Goal: Task Accomplishment & Management: Use online tool/utility

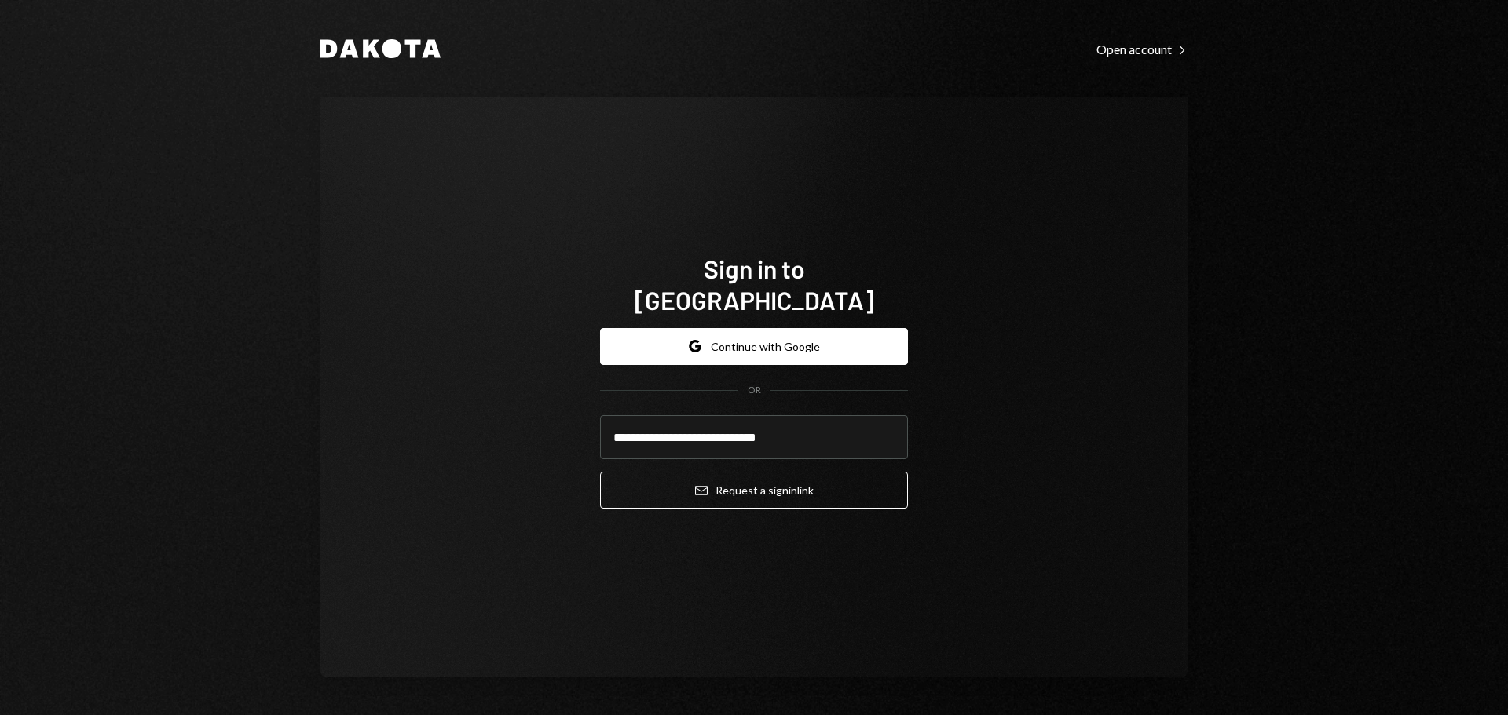
type input "**********"
click at [723, 478] on button "Email Request a sign in link" at bounding box center [754, 490] width 308 height 37
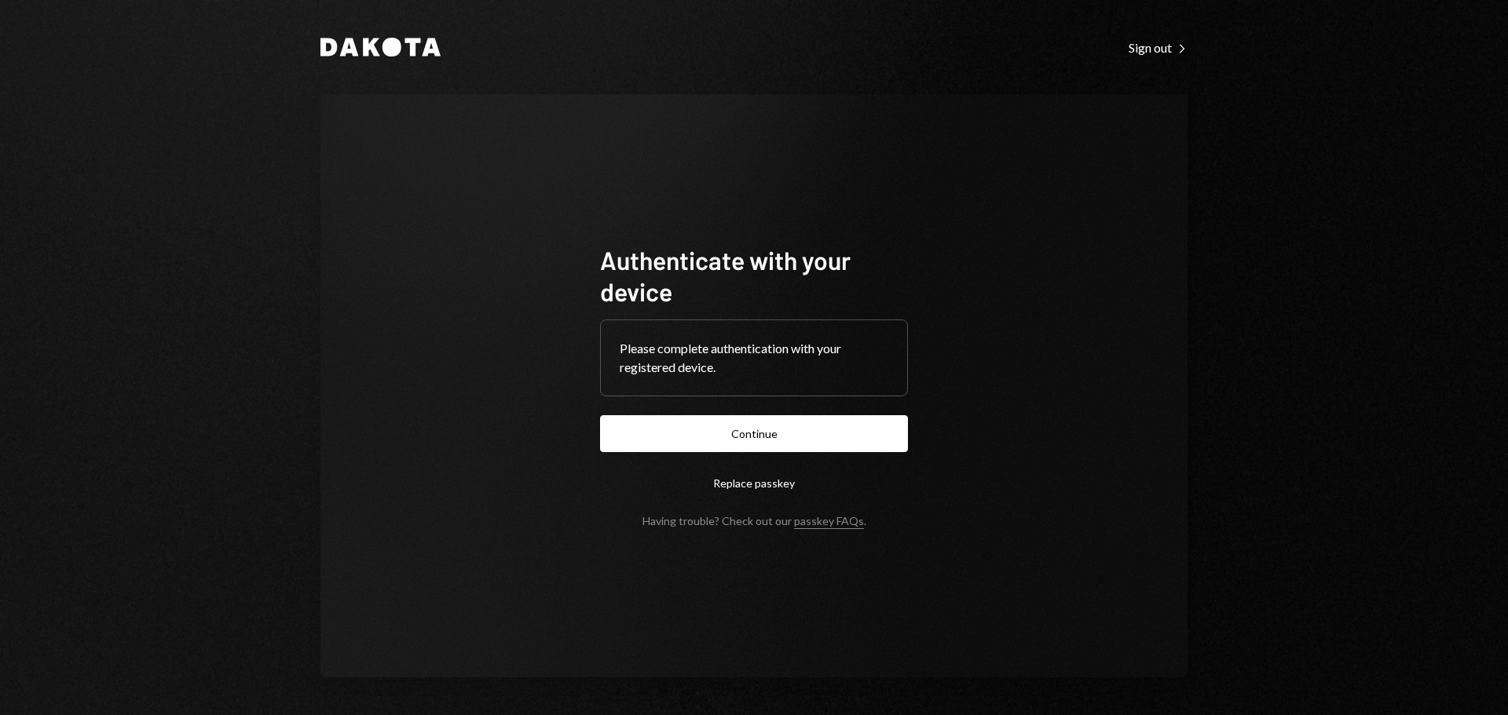
click at [789, 454] on form "Authenticate with your device Please complete authentication with your register…" at bounding box center [754, 386] width 308 height 284
click at [789, 436] on button "Continue" at bounding box center [754, 433] width 308 height 37
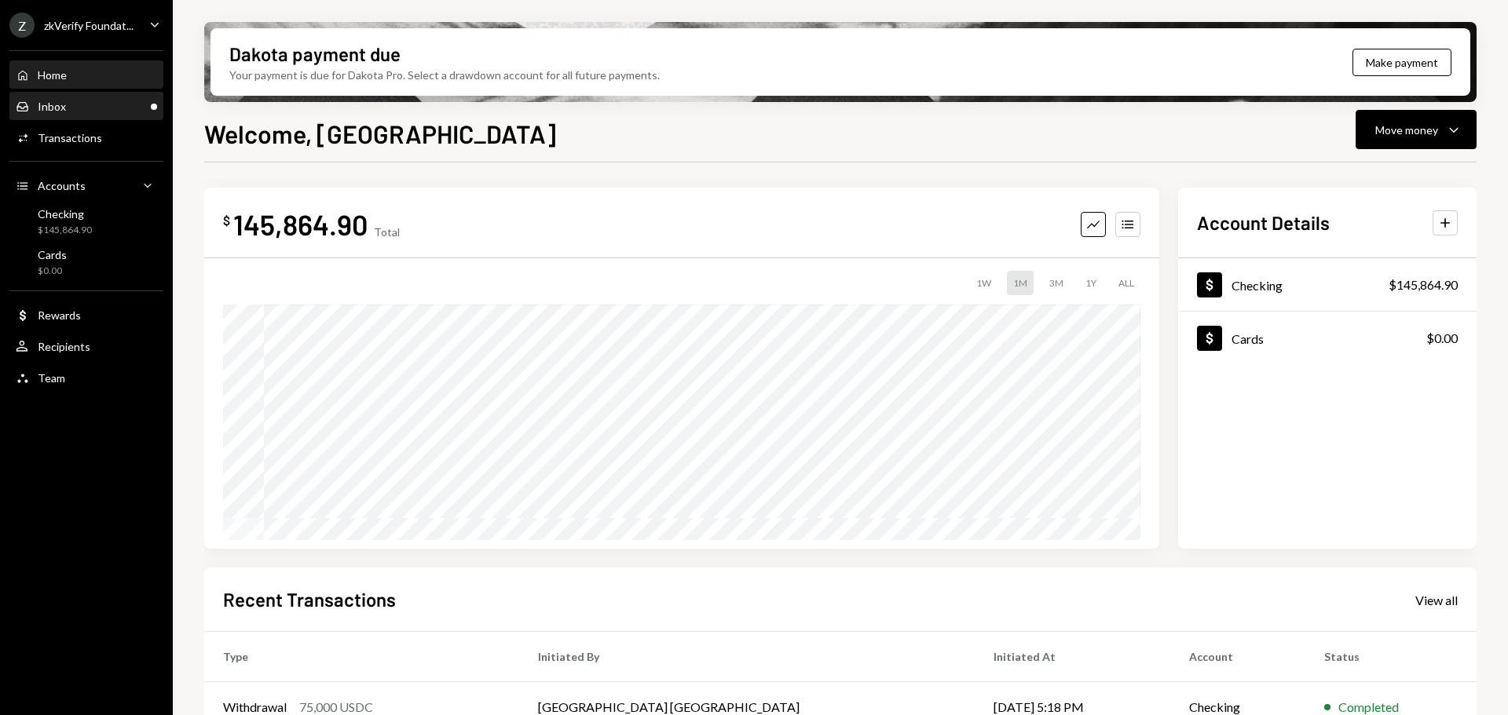
click at [98, 112] on div "Inbox Inbox" at bounding box center [86, 107] width 141 height 14
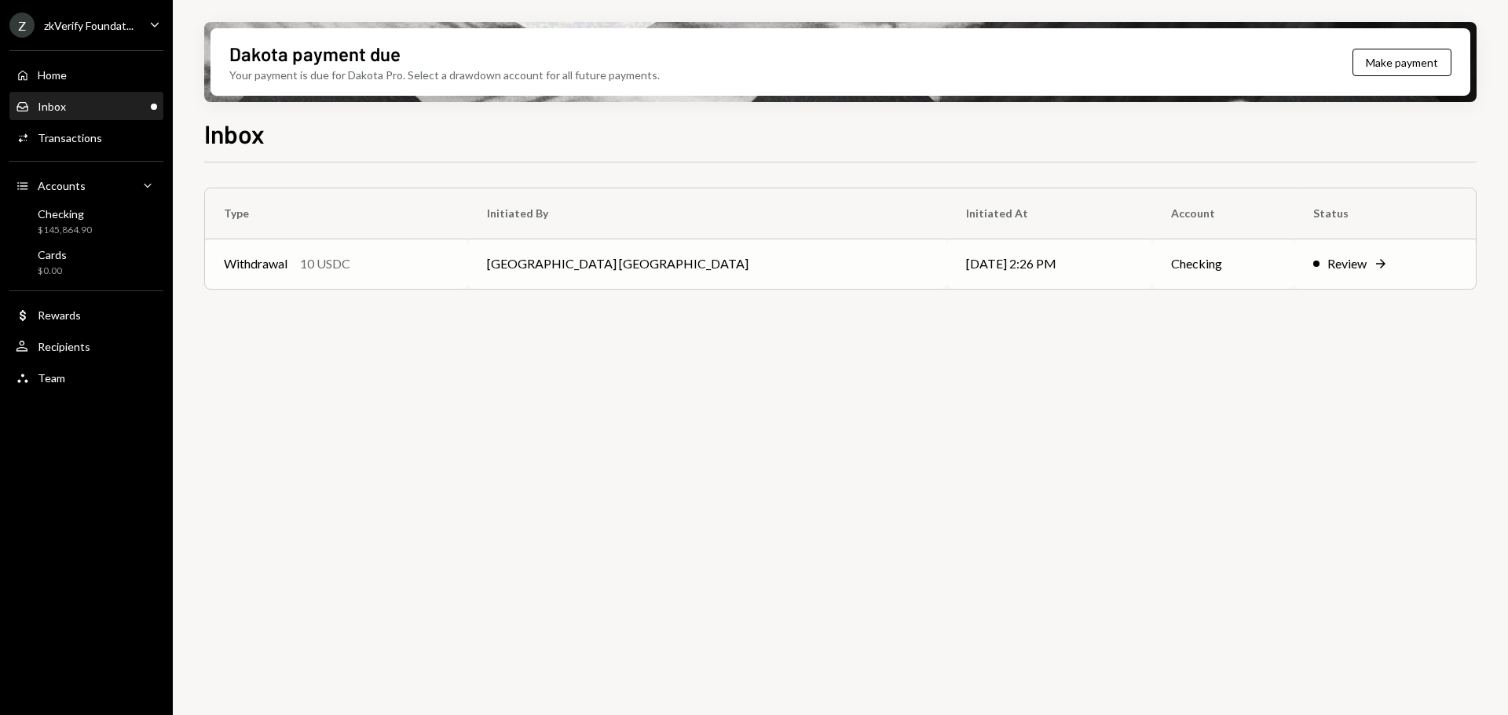
click at [411, 278] on td "Withdrawal 10 USDC" at bounding box center [336, 264] width 263 height 50
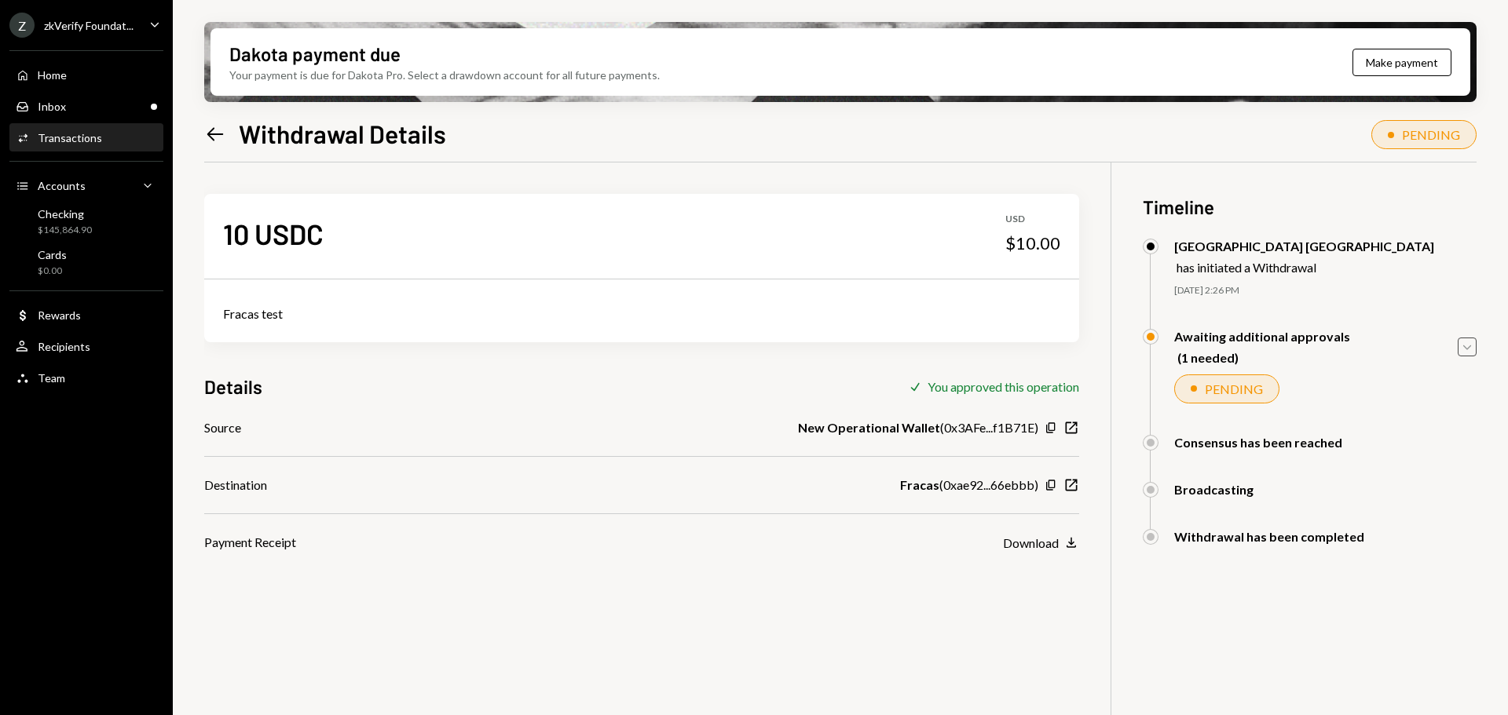
click at [1469, 343] on icon "Caret Down" at bounding box center [1466, 347] width 17 height 17
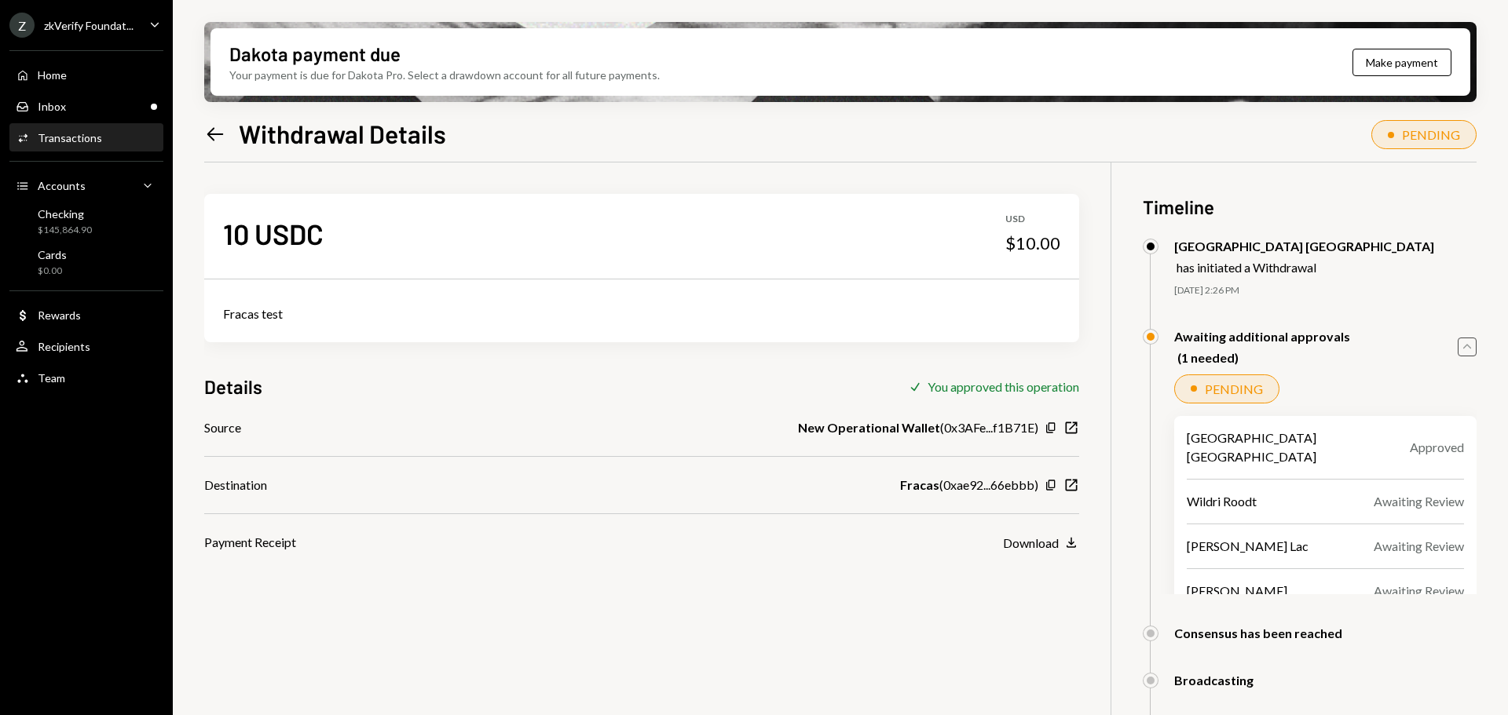
click at [1469, 345] on icon "Caret Up" at bounding box center [1466, 347] width 17 height 17
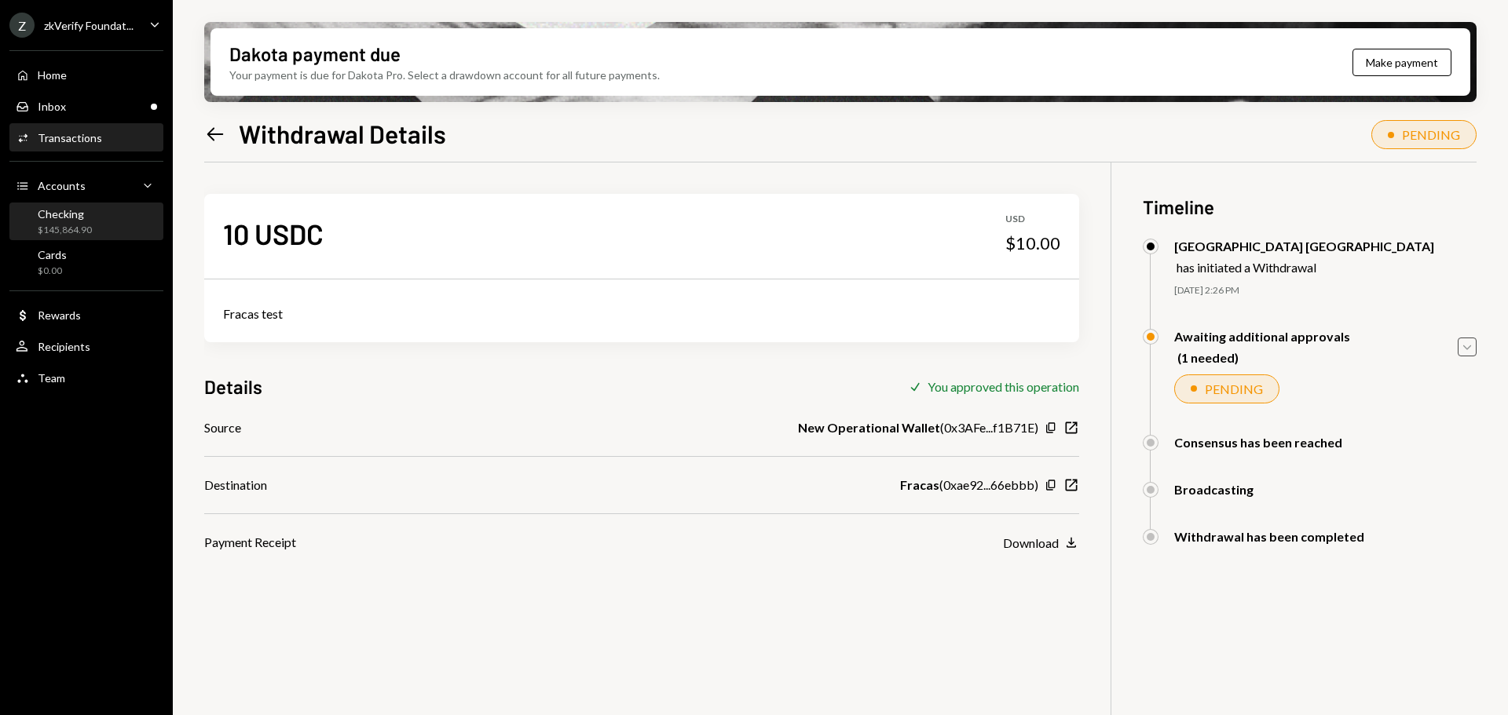
click at [90, 212] on div "Checking" at bounding box center [65, 213] width 54 height 13
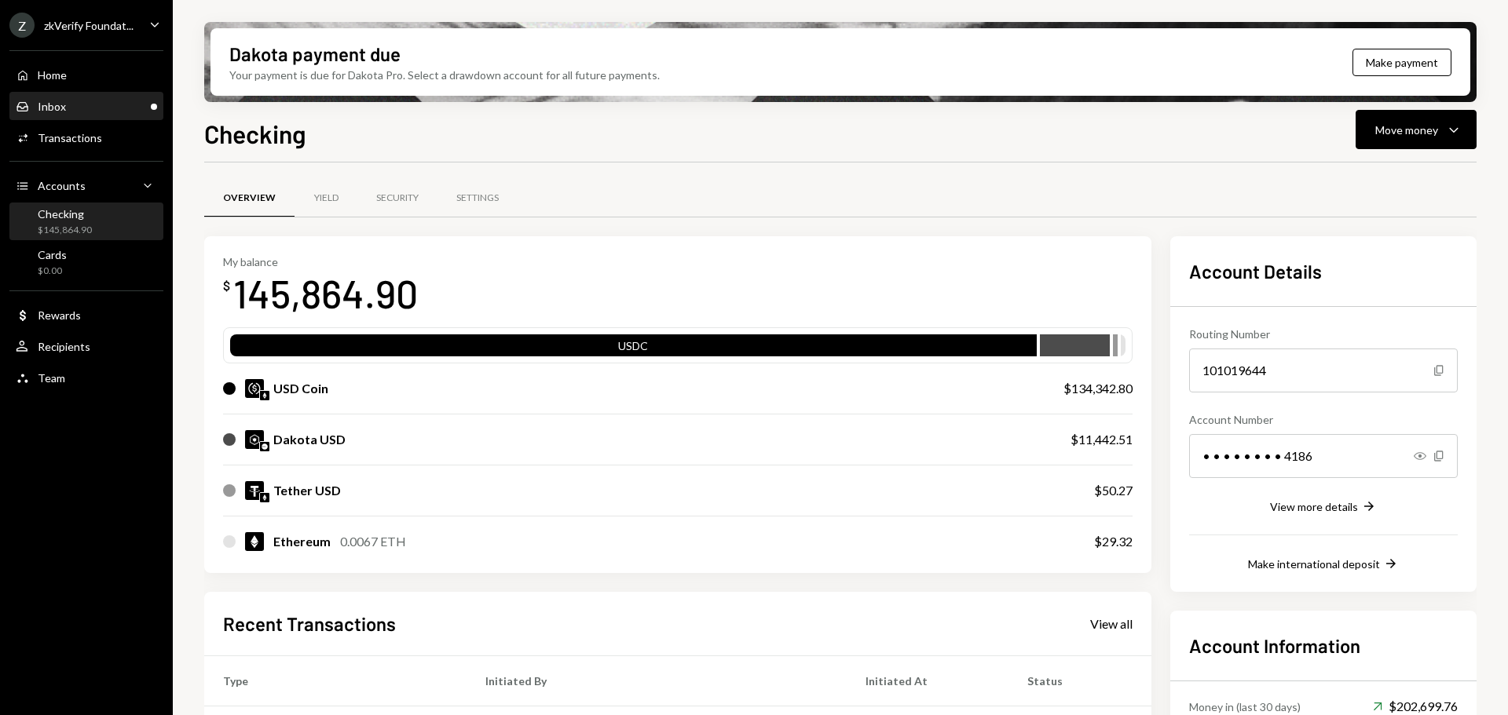
click at [89, 104] on div "Inbox Inbox" at bounding box center [86, 107] width 141 height 14
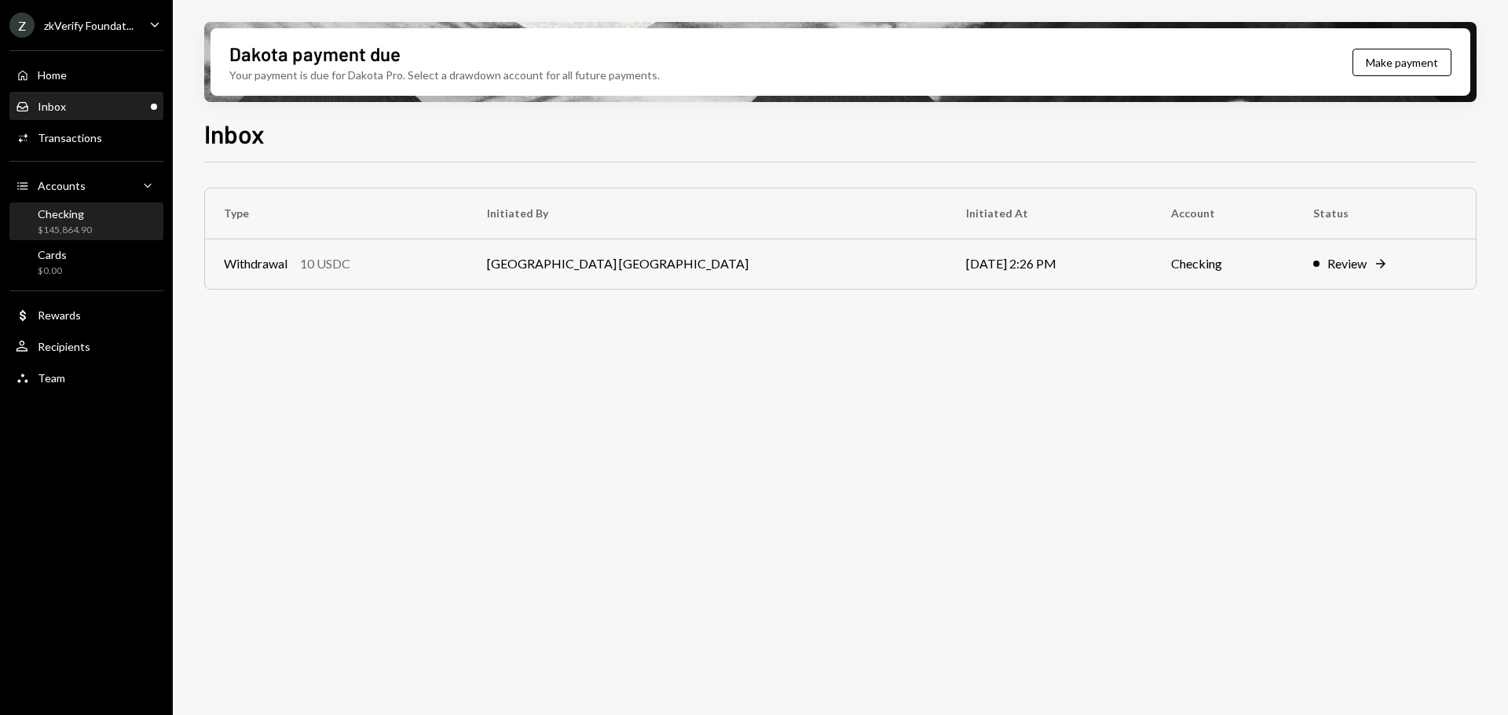
click at [71, 221] on div "Checking $145,864.90" at bounding box center [65, 222] width 54 height 30
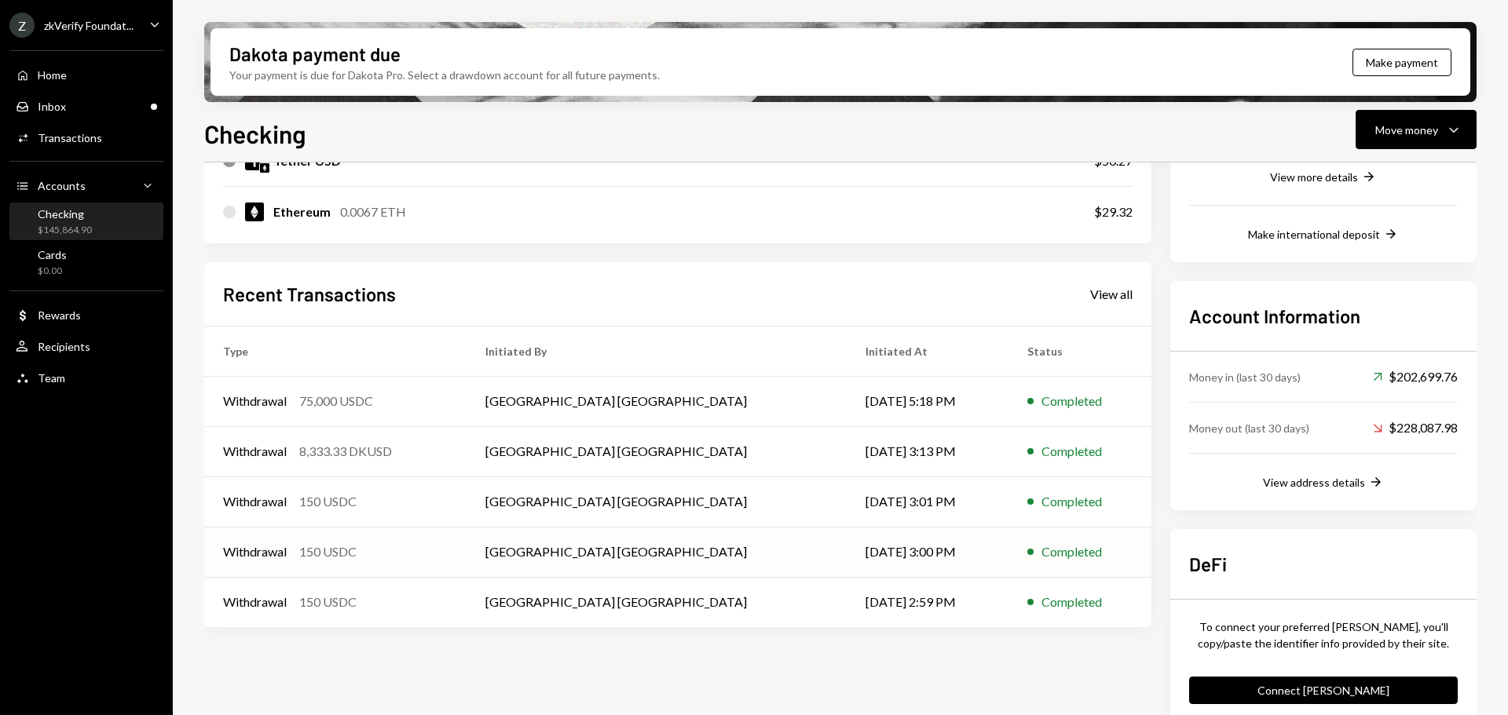
scroll to position [351, 0]
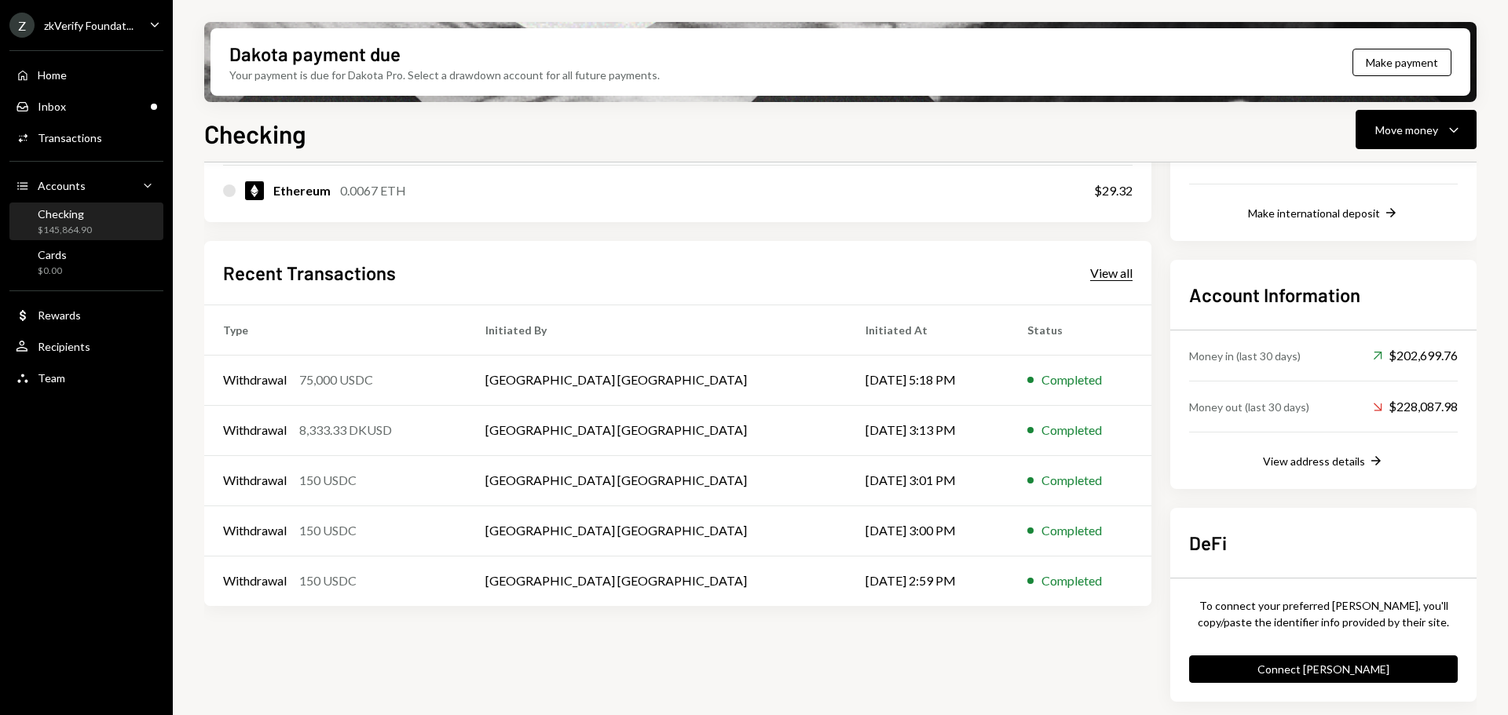
click at [1107, 280] on div "View all" at bounding box center [1111, 273] width 42 height 16
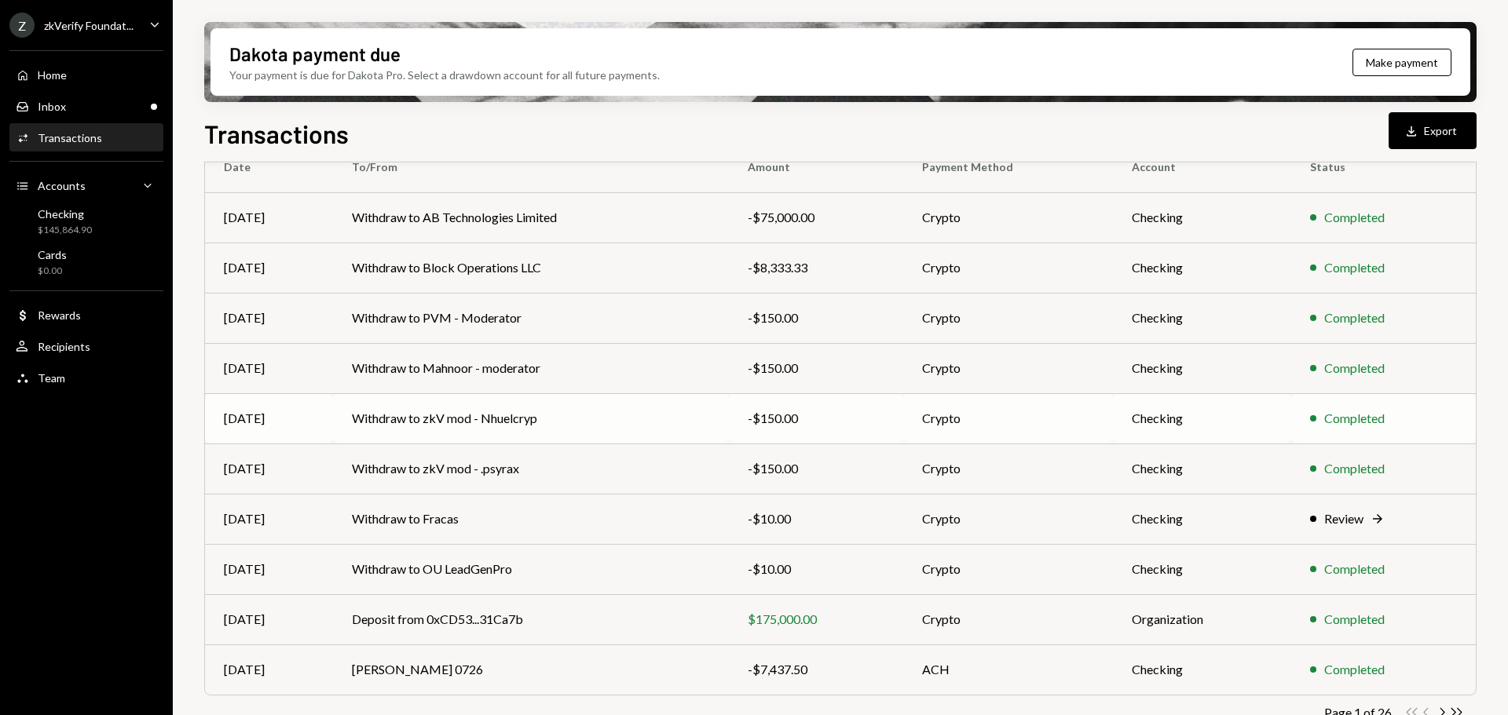
scroll to position [157, 0]
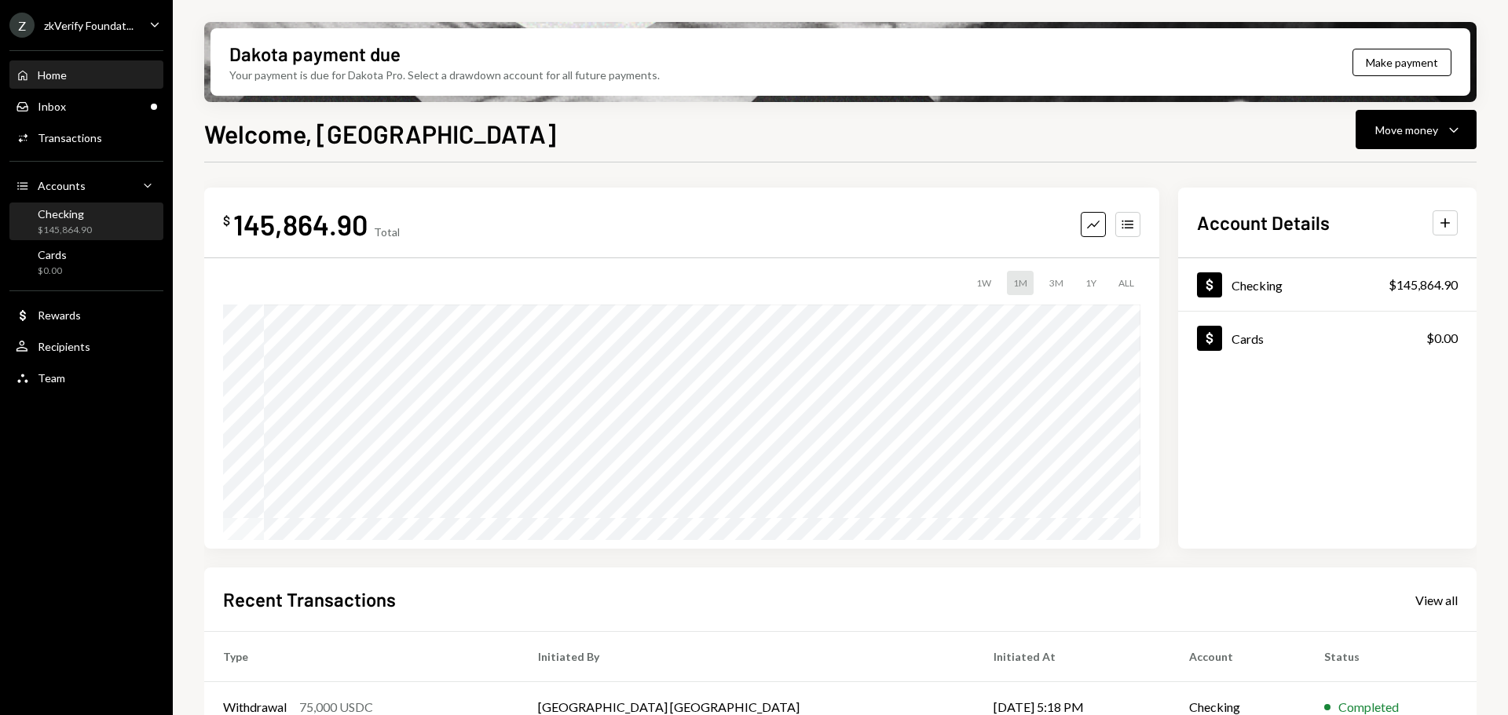
click at [82, 216] on div "Checking" at bounding box center [65, 213] width 54 height 13
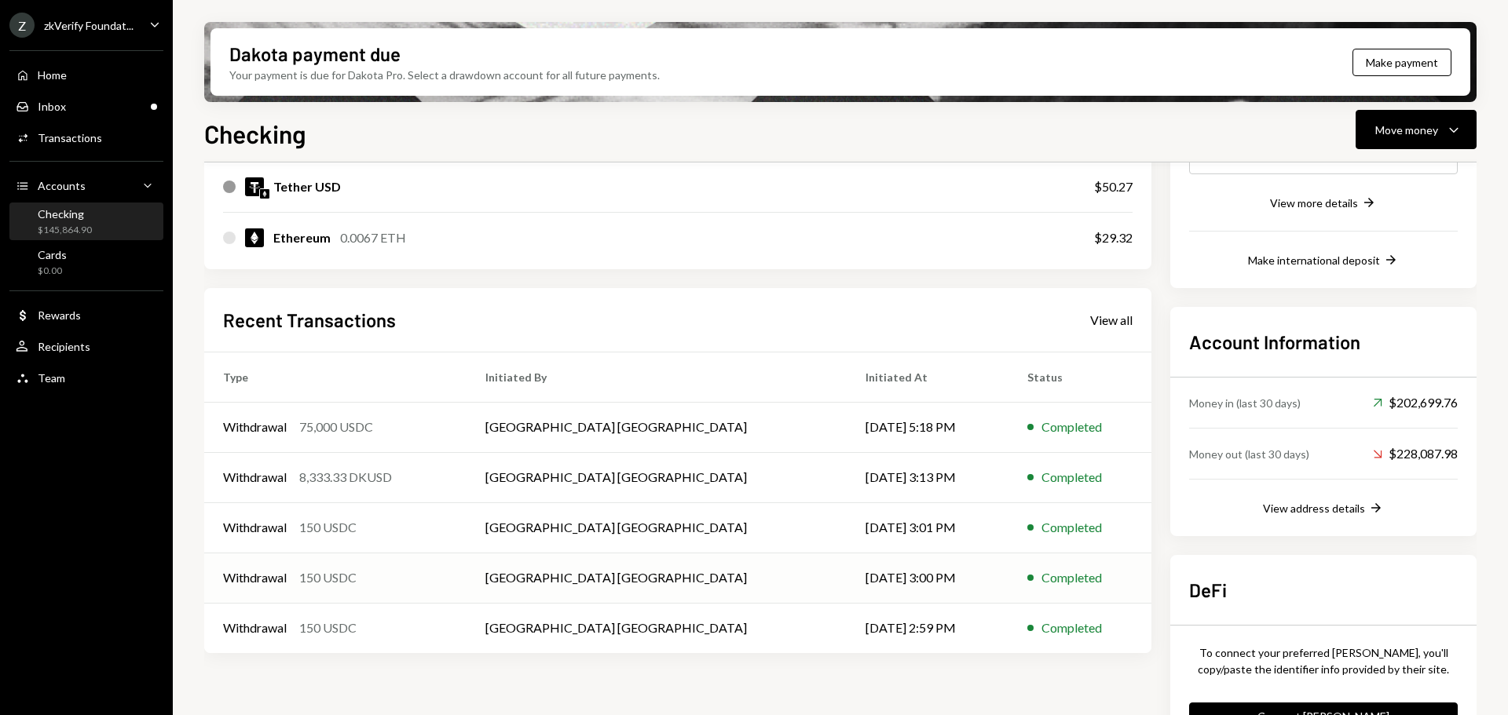
scroll to position [314, 0]
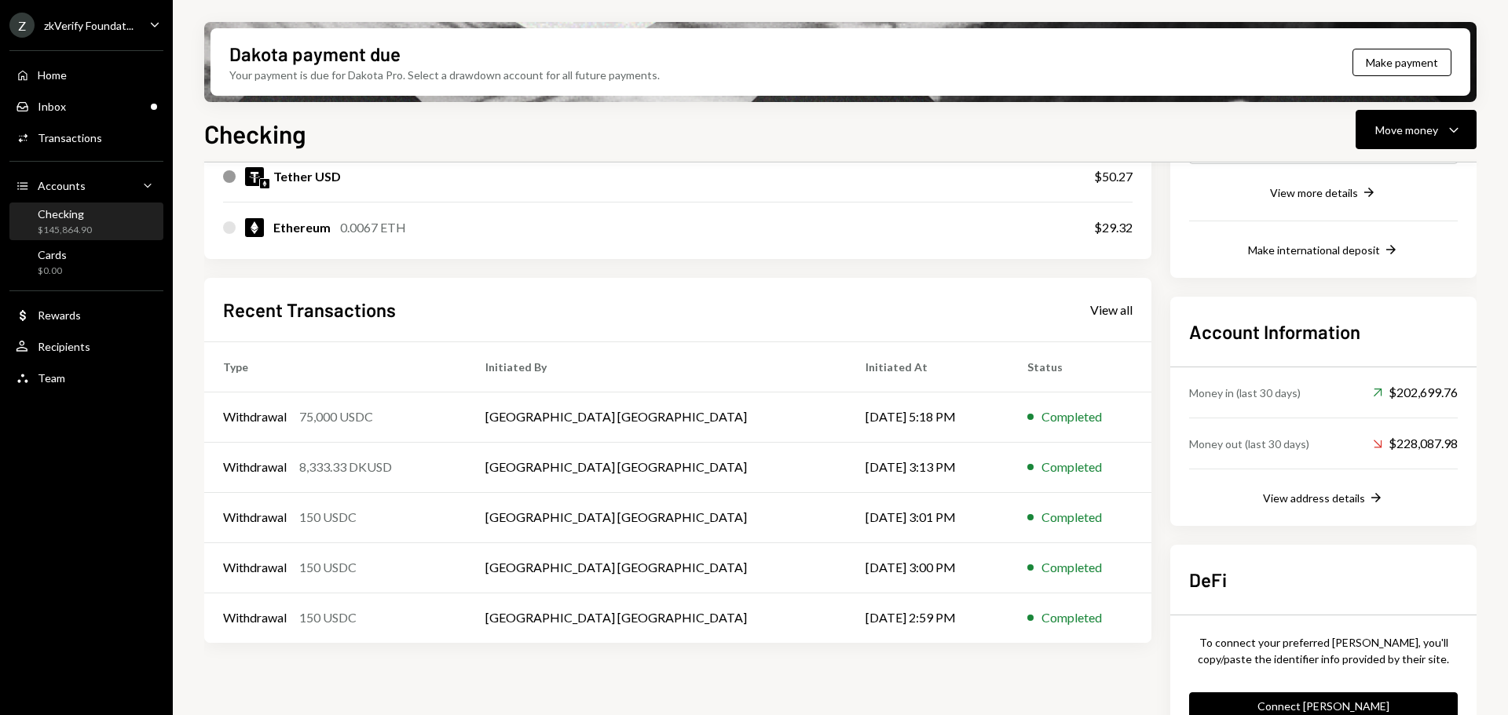
click at [104, 233] on div "Checking $145,864.90" at bounding box center [86, 222] width 141 height 30
click at [1401, 147] on button "Move money Caret Down" at bounding box center [1416, 129] width 121 height 39
click at [1381, 170] on div "Send" at bounding box center [1403, 177] width 115 height 16
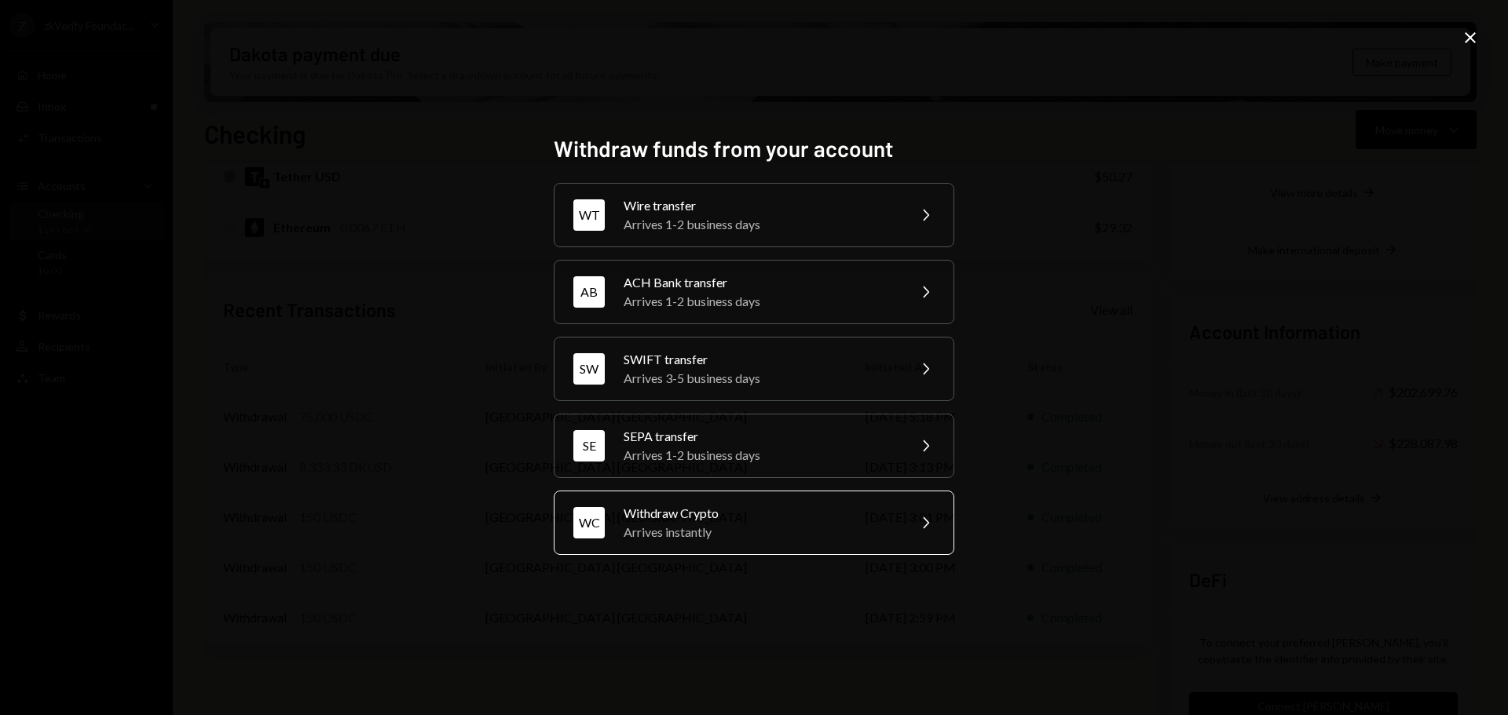
click at [730, 531] on div "Arrives instantly" at bounding box center [760, 532] width 273 height 19
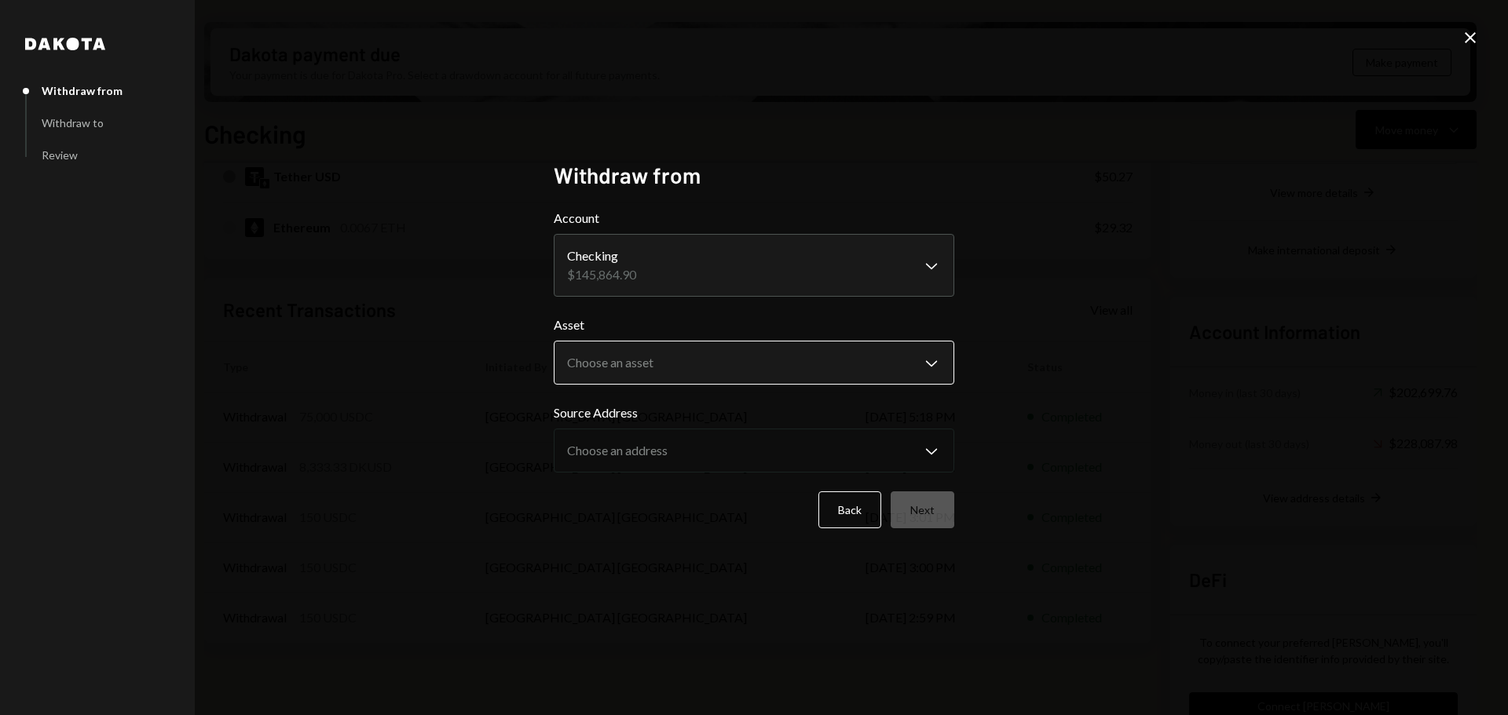
click at [633, 353] on body "Z zkVerify Foundat... Caret Down Home Home Inbox Inbox Activities Transactions …" at bounding box center [754, 357] width 1508 height 715
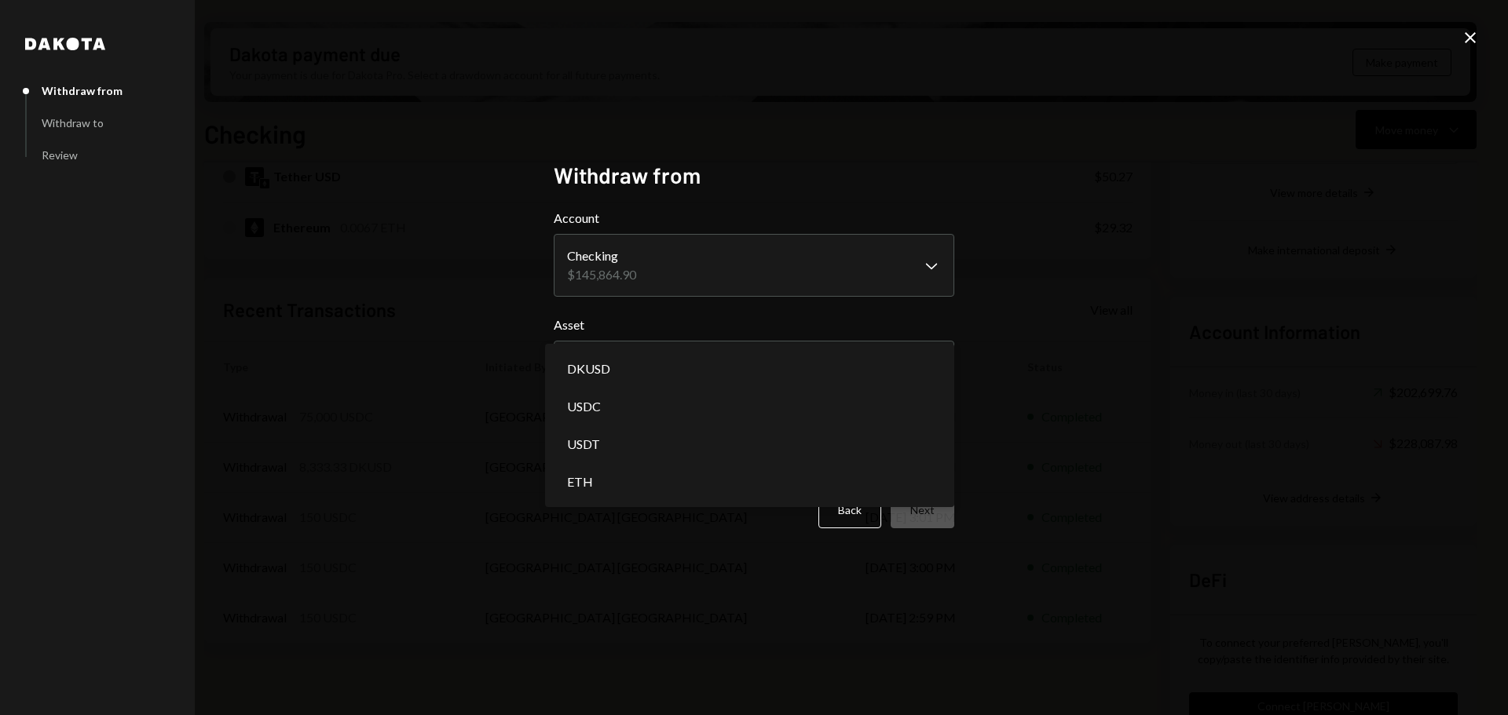
click at [425, 375] on div "**********" at bounding box center [754, 357] width 1508 height 715
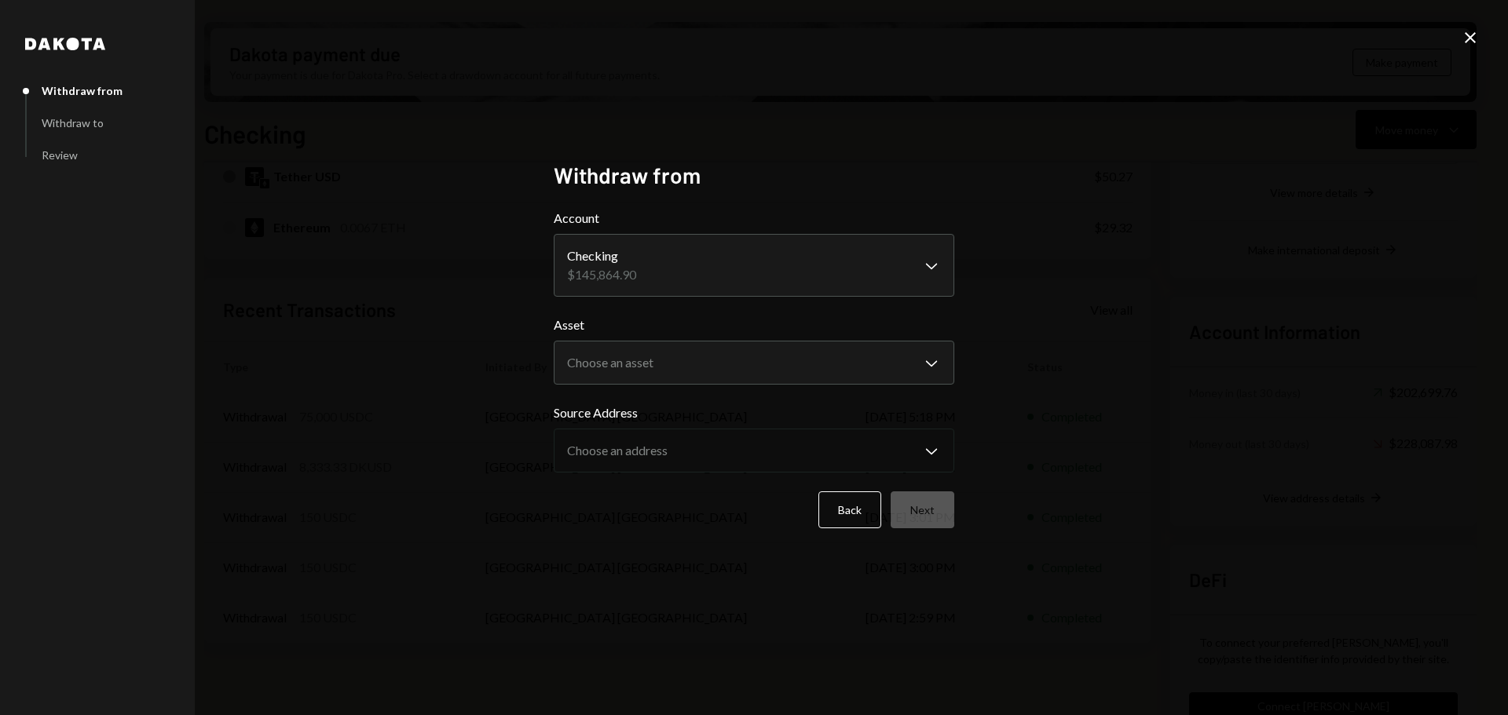
click at [1463, 35] on icon "Close" at bounding box center [1470, 37] width 19 height 19
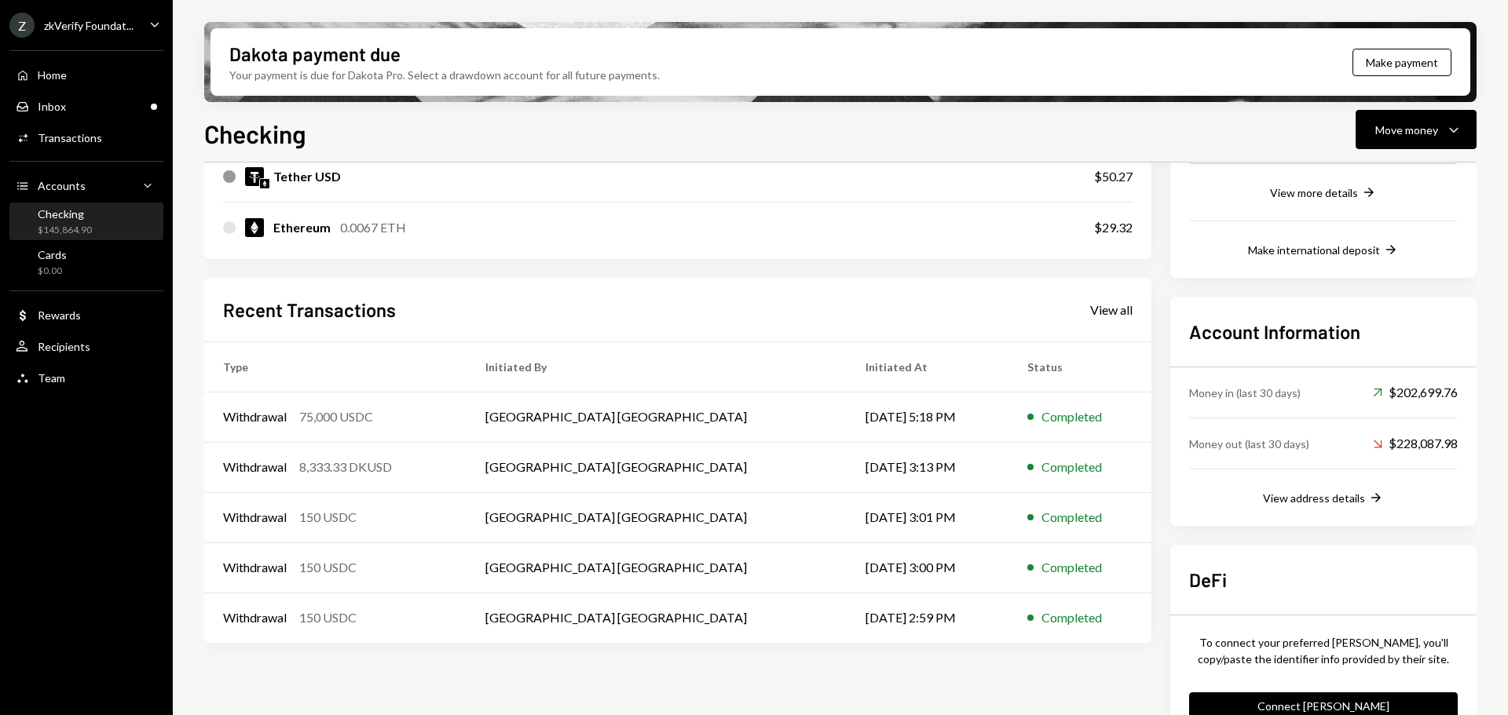
click at [82, 214] on div "Checking" at bounding box center [65, 213] width 54 height 13
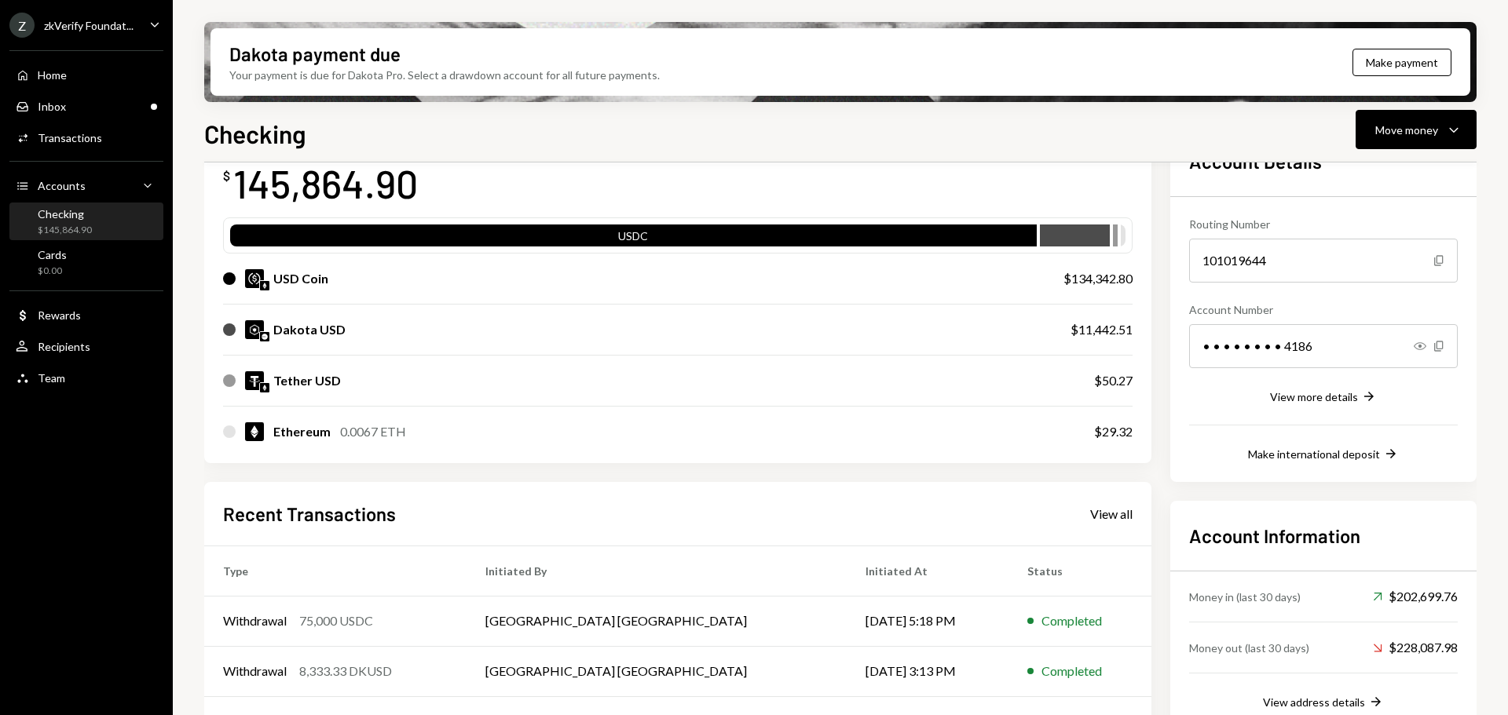
scroll to position [0, 0]
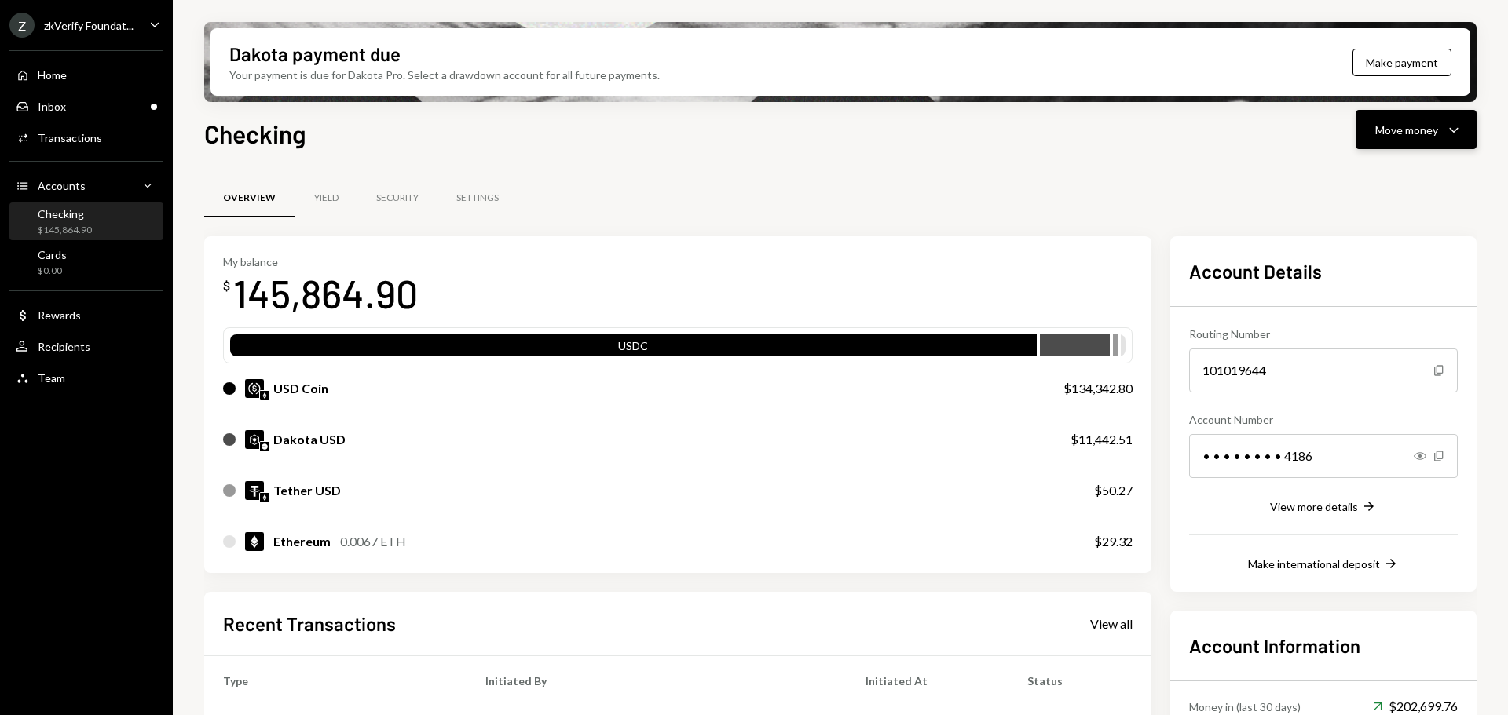
click at [1414, 123] on div "Move money" at bounding box center [1406, 130] width 63 height 16
click at [1360, 173] on div "Send" at bounding box center [1403, 177] width 115 height 16
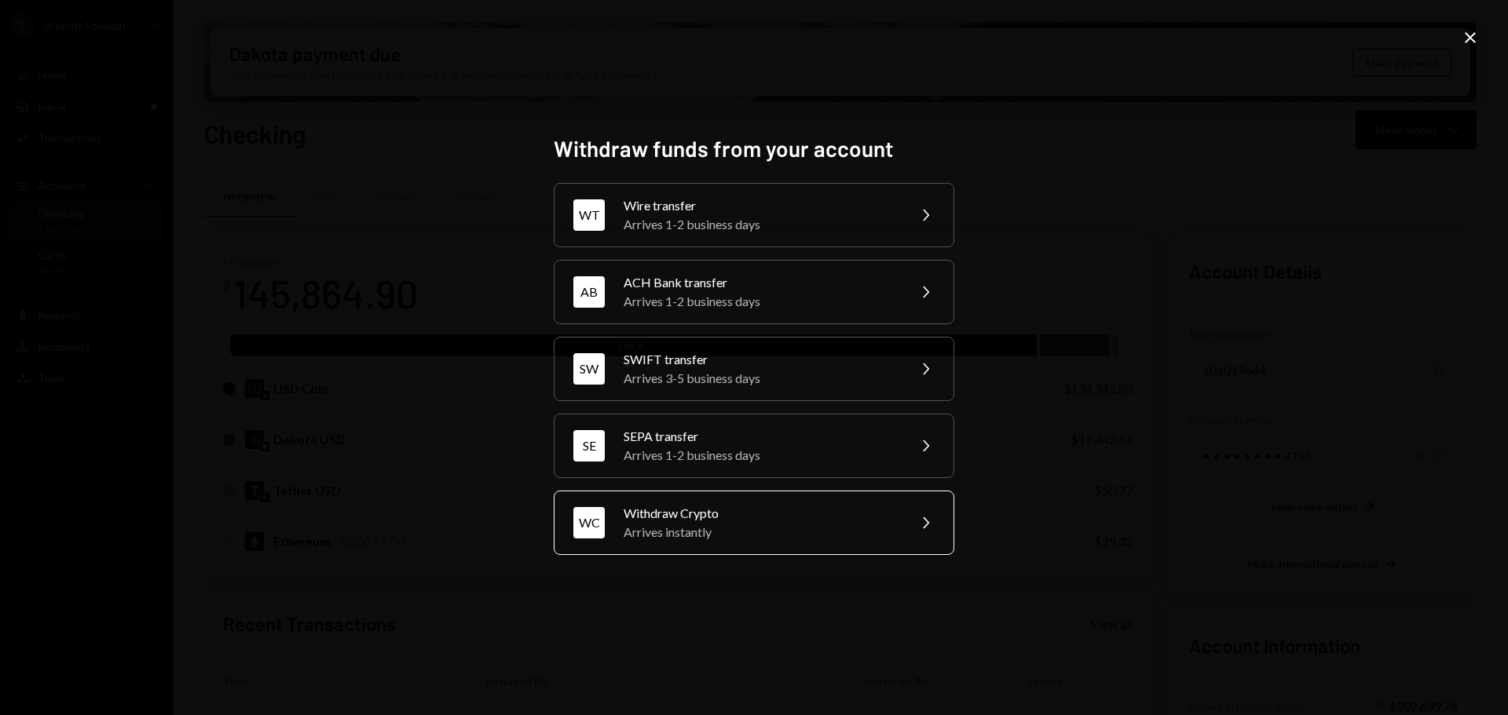
click at [628, 522] on div "Withdraw Crypto" at bounding box center [760, 513] width 273 height 19
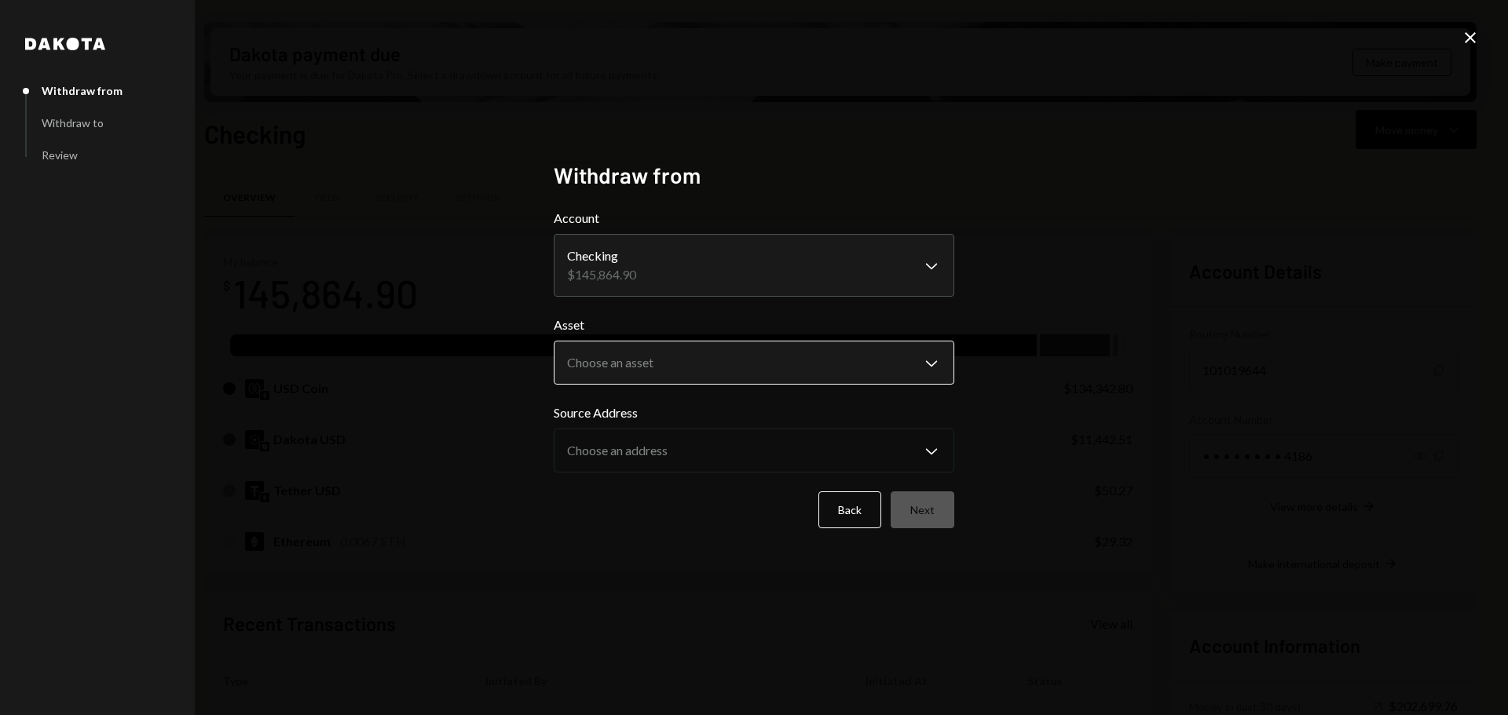
click at [686, 364] on body "Z zkVerify Foundat... Caret Down Home Home Inbox Inbox Activities Transactions …" at bounding box center [754, 357] width 1508 height 715
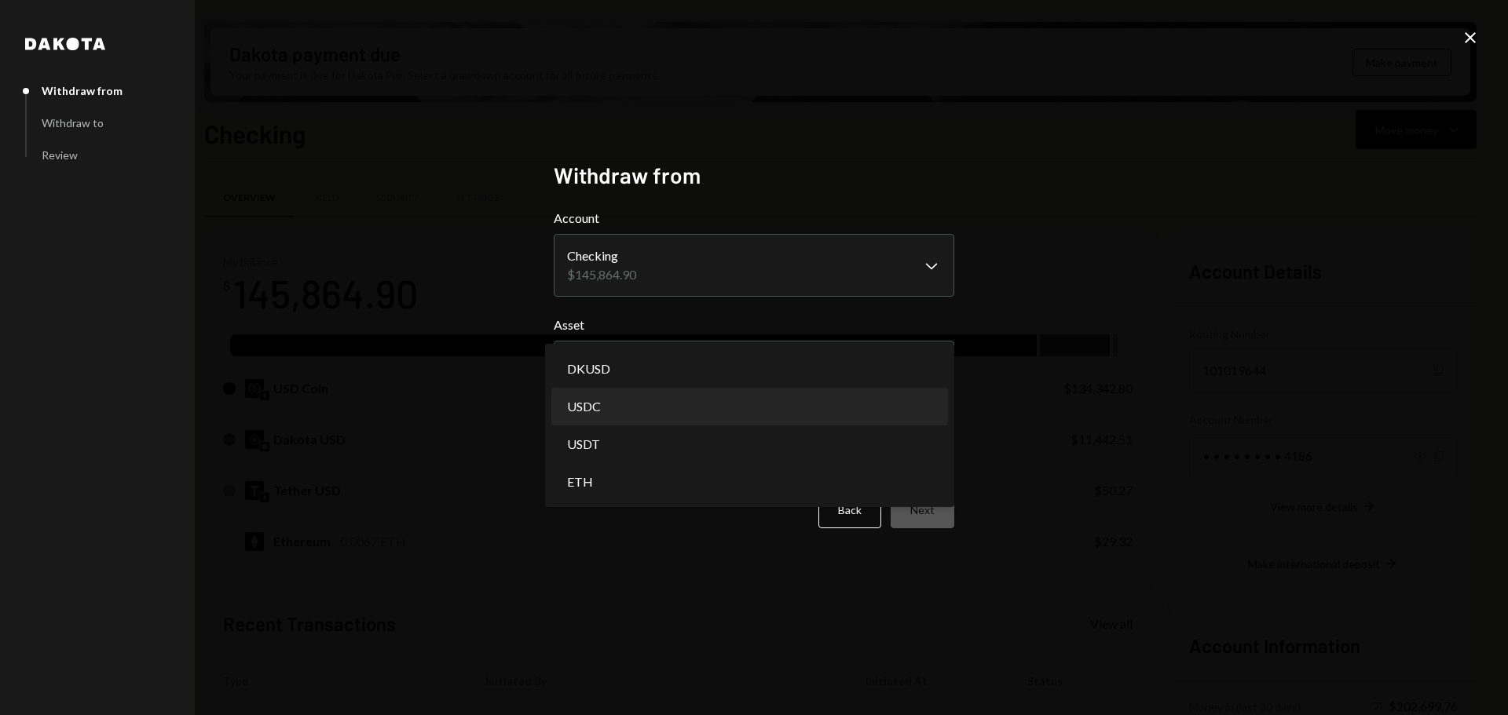
select select "****"
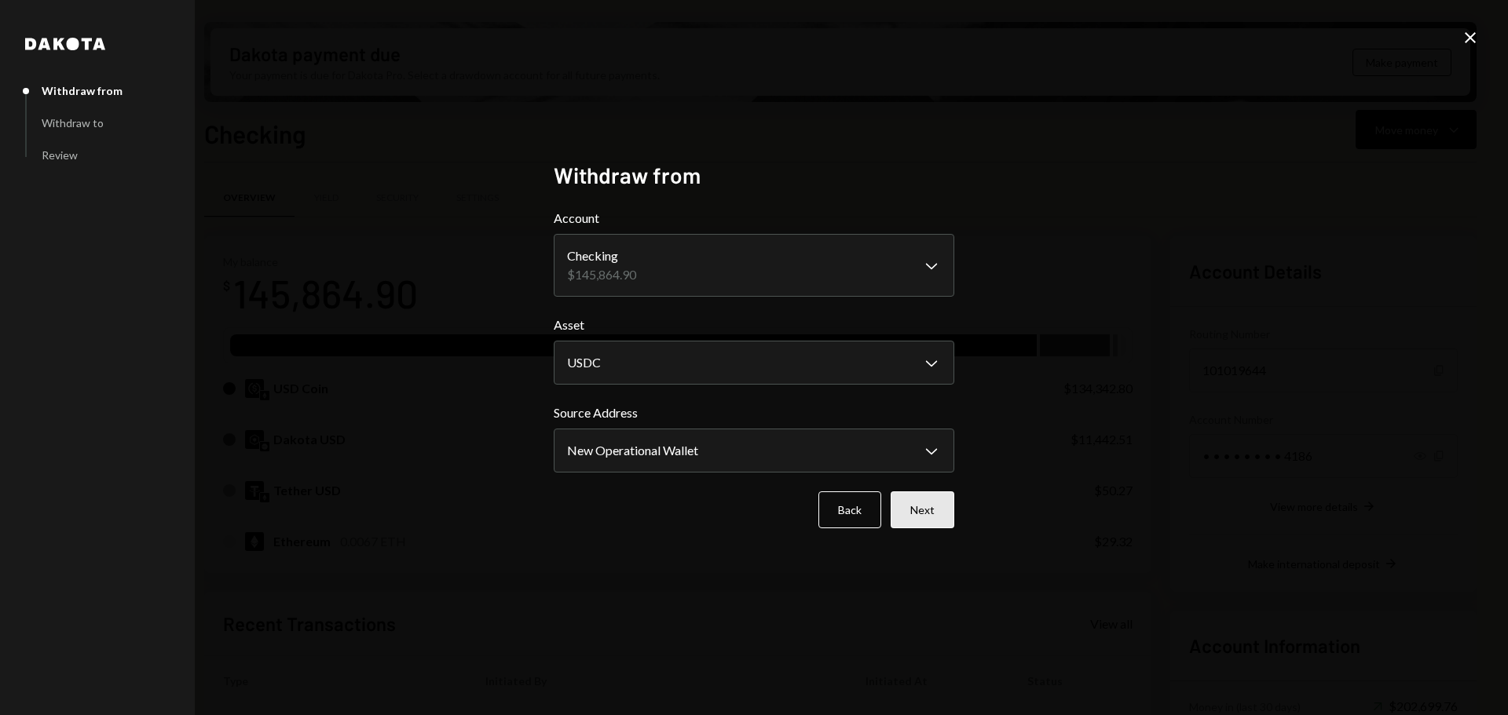
click at [947, 525] on button "Next" at bounding box center [923, 510] width 64 height 37
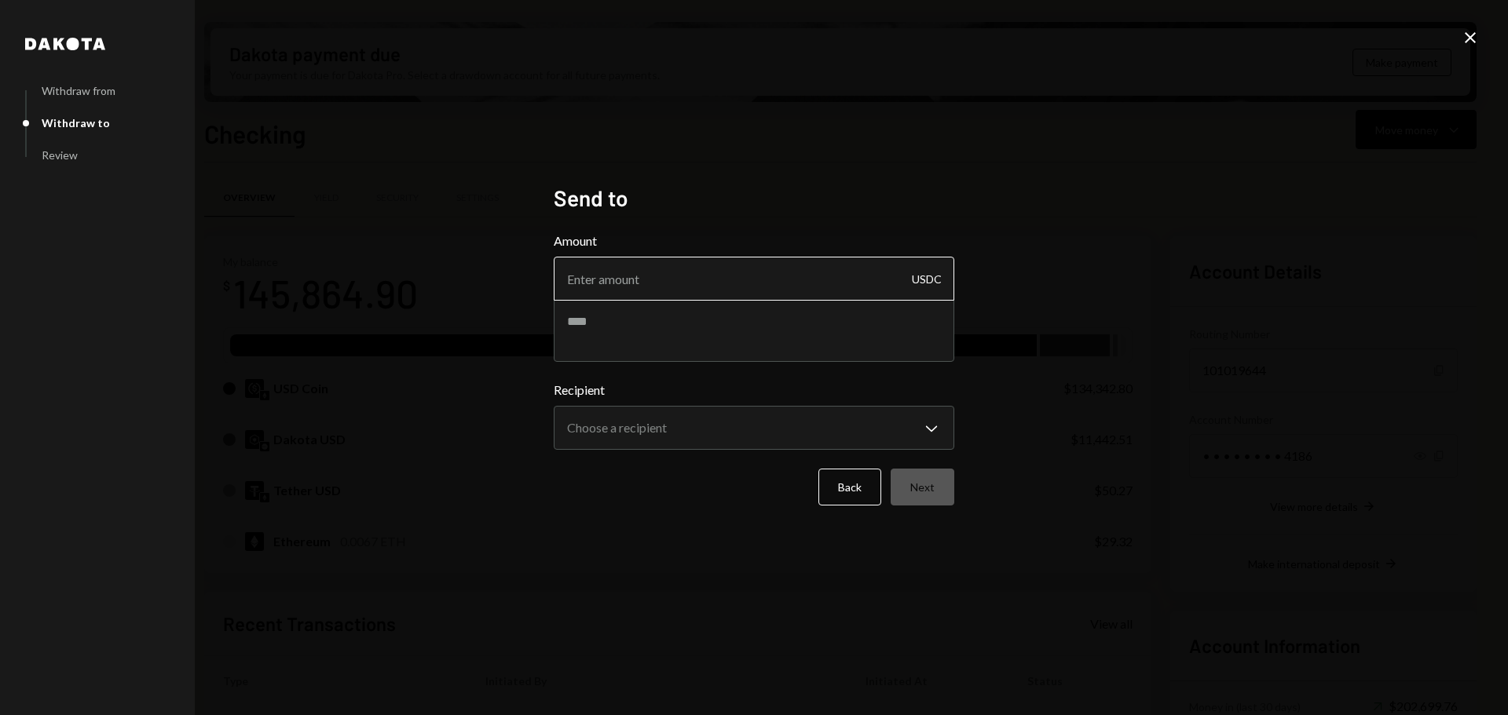
click at [697, 274] on input "Amount" at bounding box center [754, 279] width 401 height 44
type input "5696.25"
click at [680, 326] on textarea at bounding box center [754, 330] width 401 height 63
type textarea "**********"
click at [678, 427] on body "Z zkVerify Foundat... Caret Down Home Home Inbox Inbox Activities Transactions …" at bounding box center [754, 357] width 1508 height 715
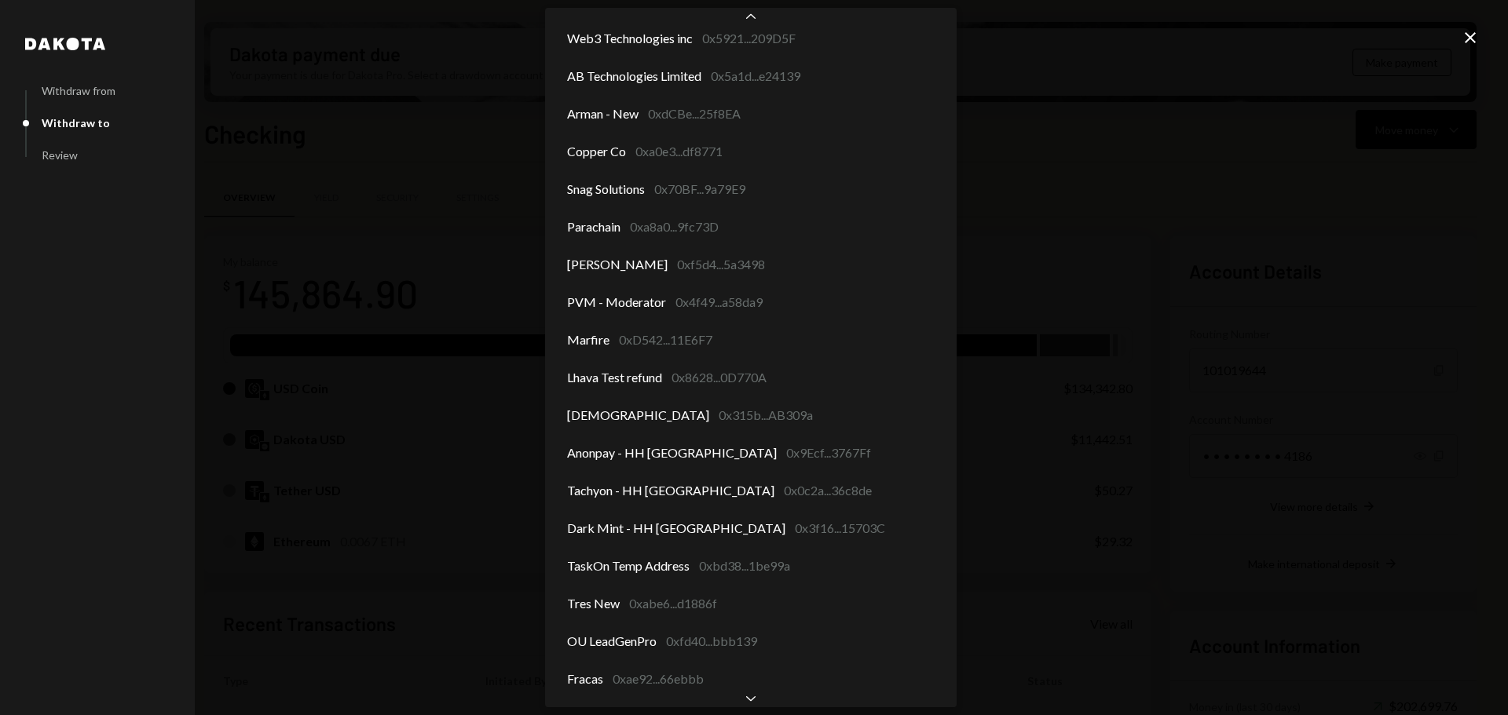
scroll to position [1556, 0]
select select "**********"
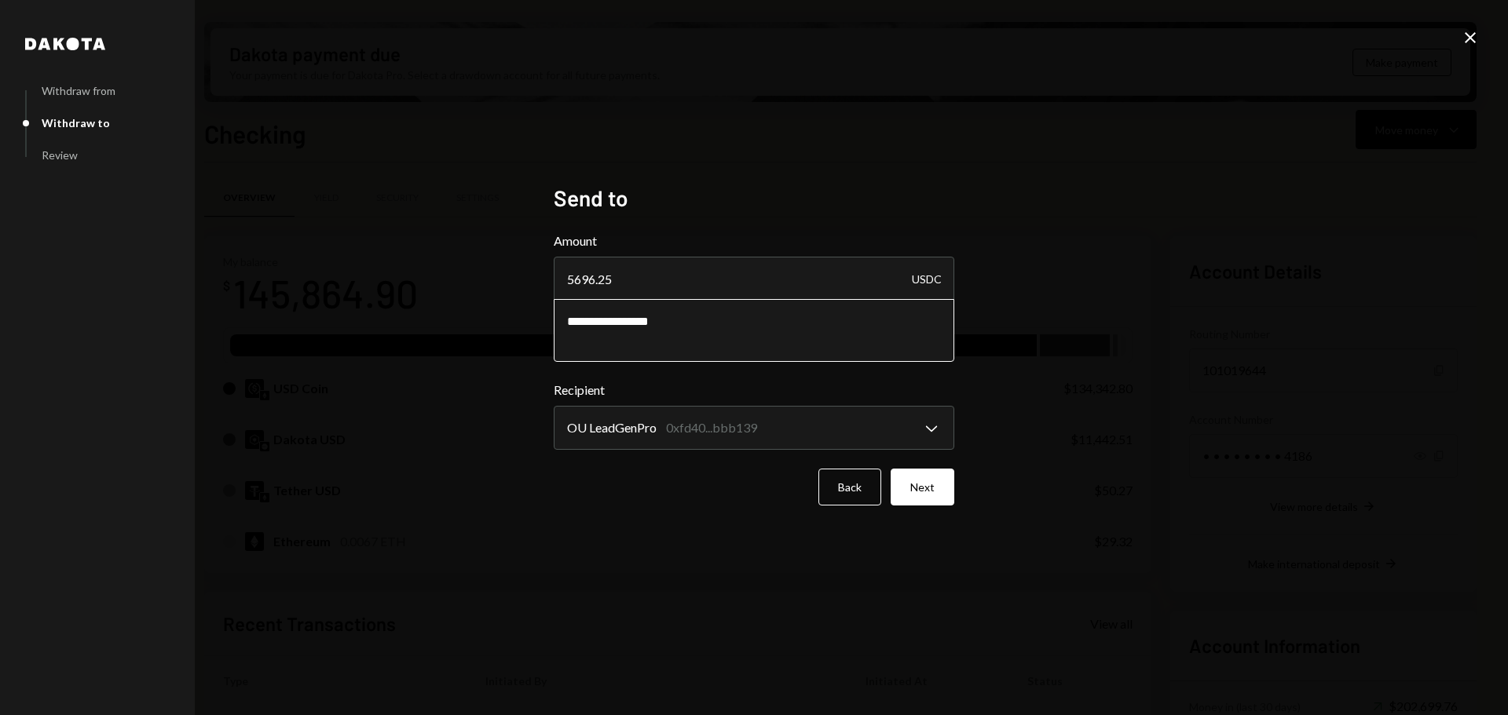
click at [706, 332] on textarea "**********" at bounding box center [754, 330] width 401 height 63
type textarea "**********"
click at [938, 487] on button "Next" at bounding box center [923, 487] width 64 height 37
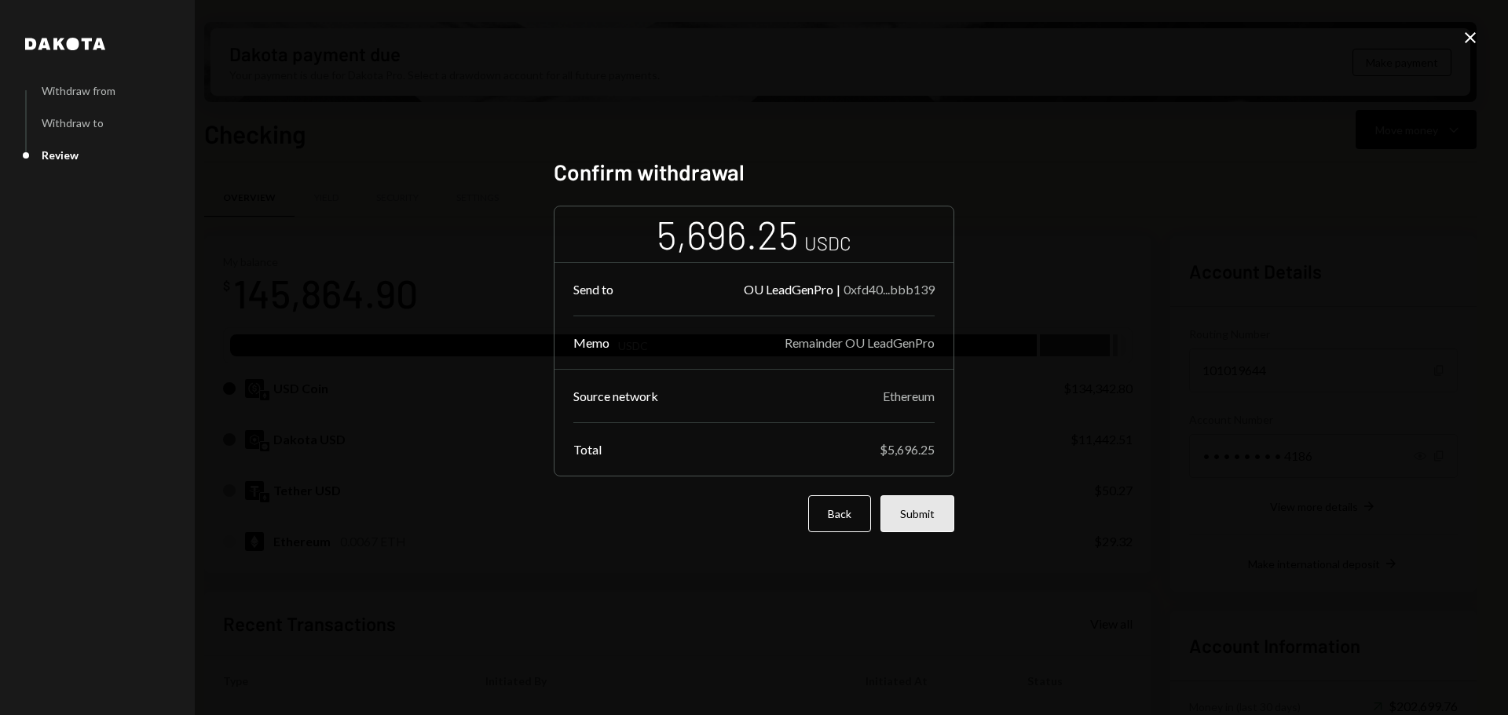
click at [915, 511] on button "Submit" at bounding box center [917, 514] width 74 height 37
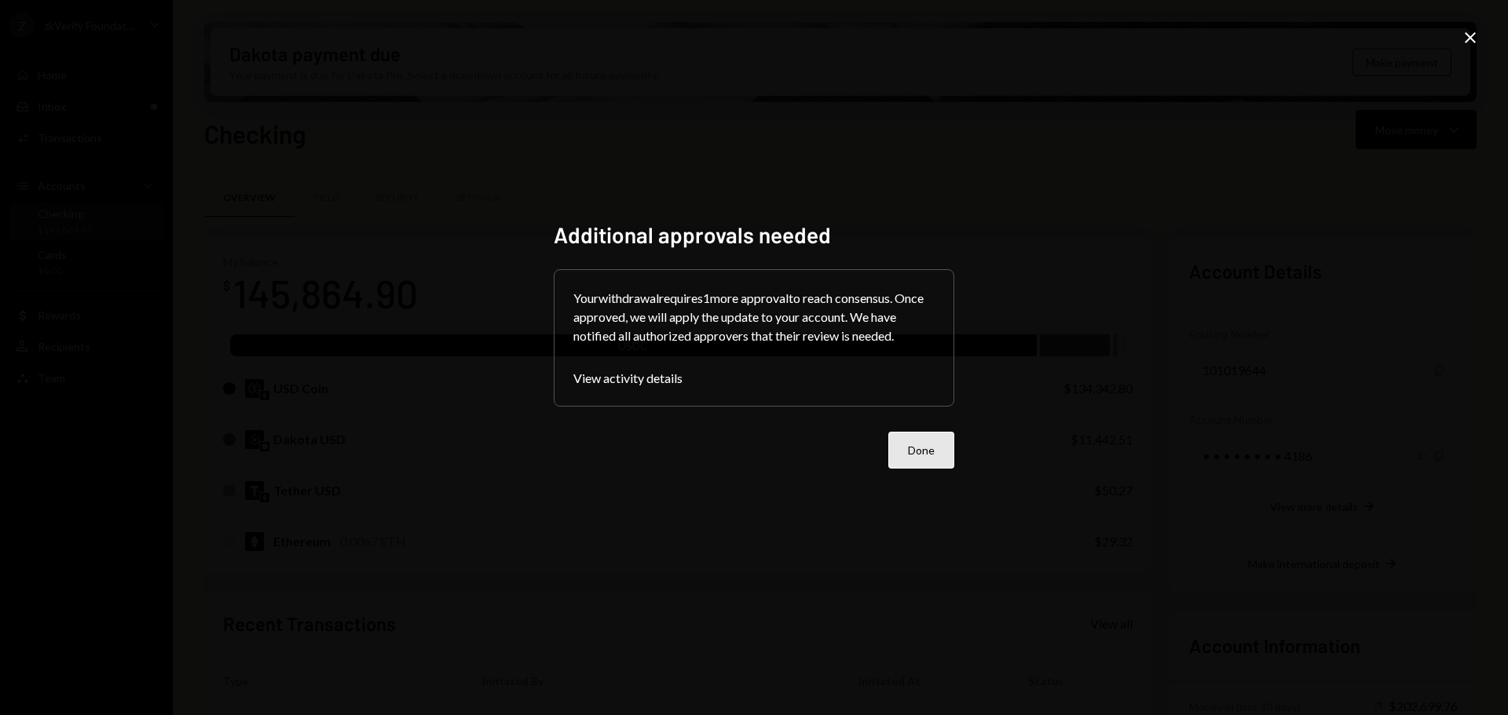
click at [919, 454] on button "Done" at bounding box center [921, 450] width 66 height 37
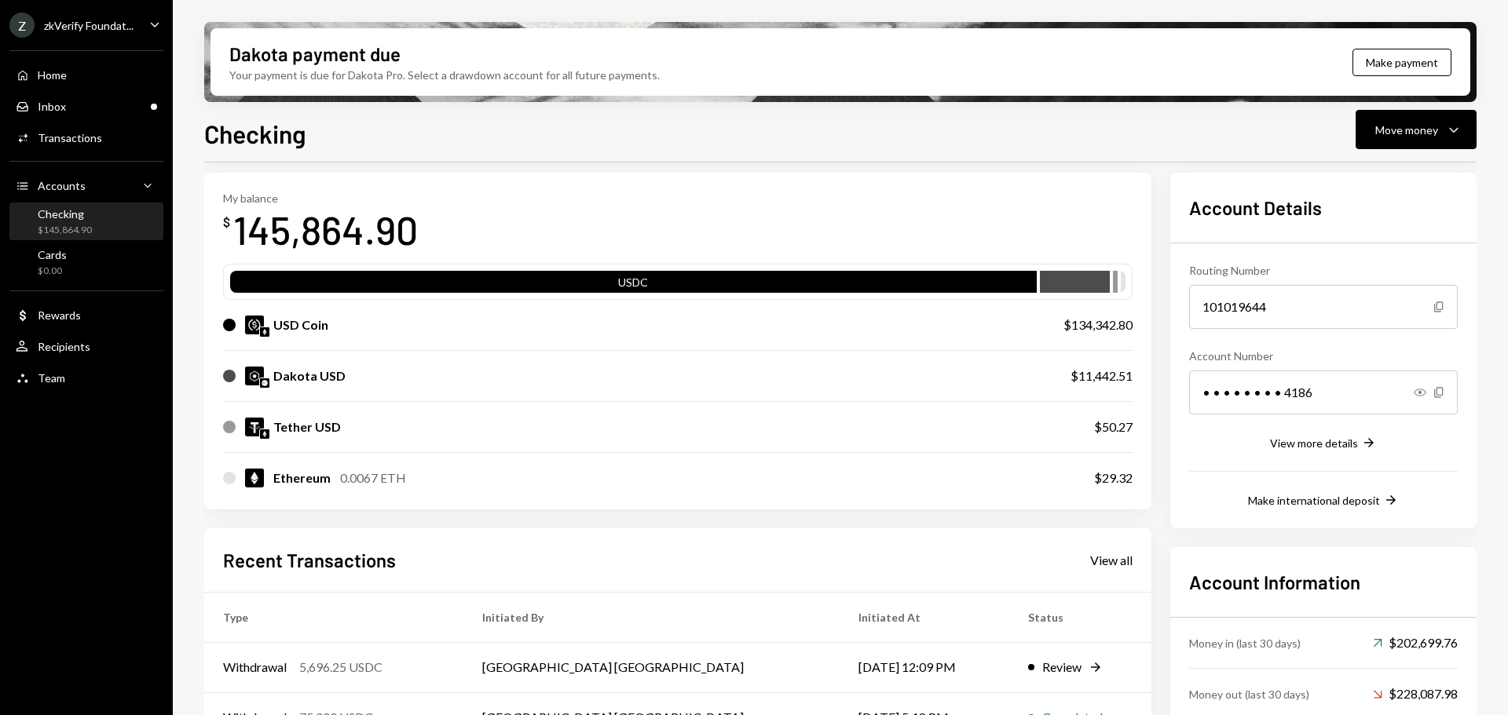
scroll to position [0, 0]
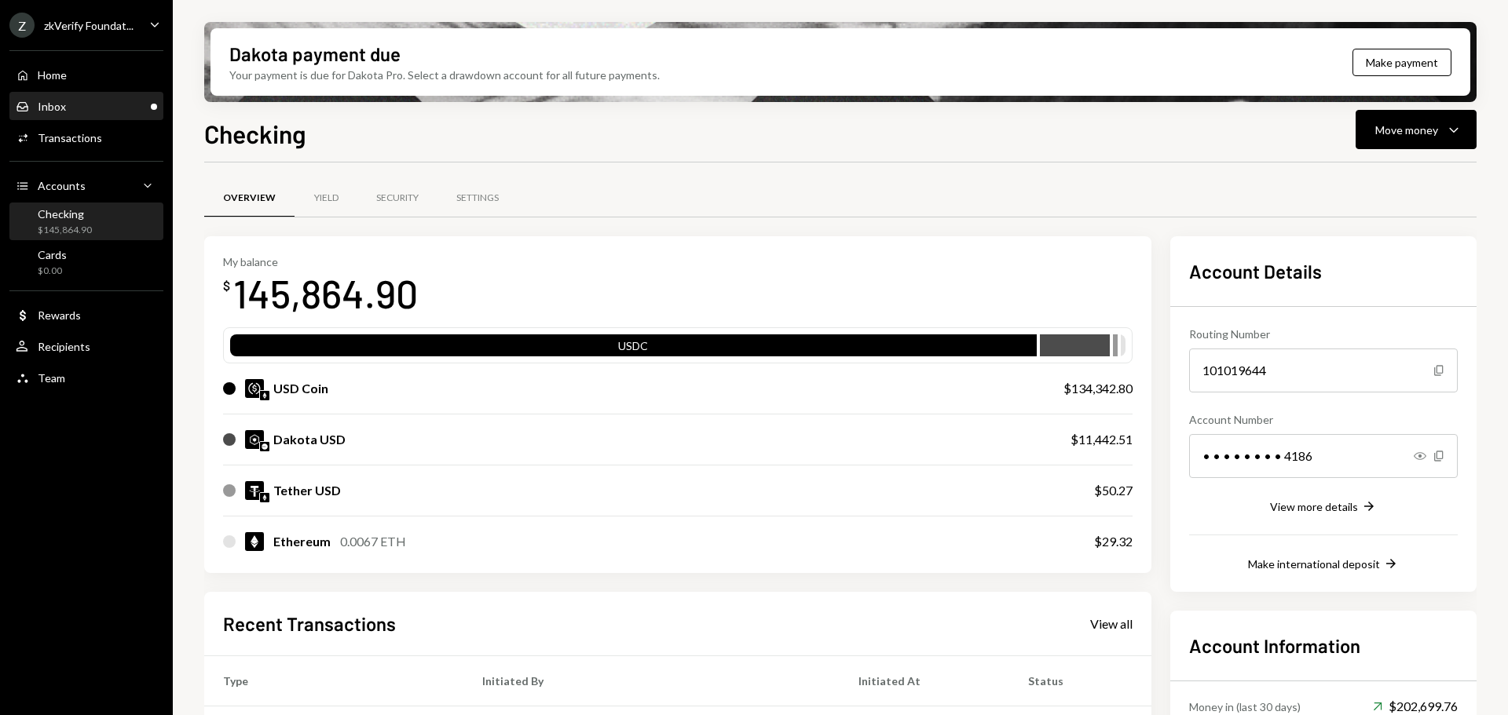
click at [57, 114] on div "Inbox Inbox" at bounding box center [86, 106] width 141 height 27
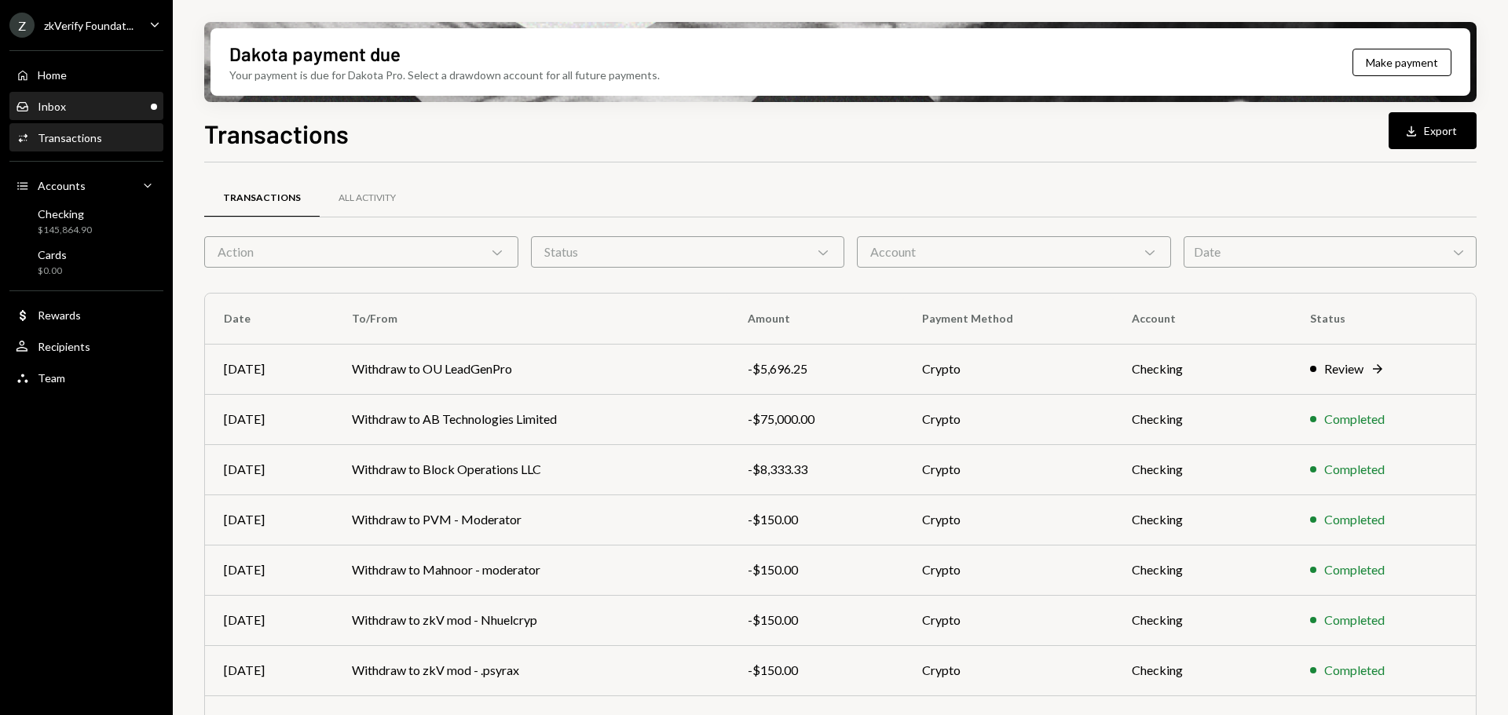
click at [70, 101] on div "Inbox Inbox" at bounding box center [86, 107] width 141 height 14
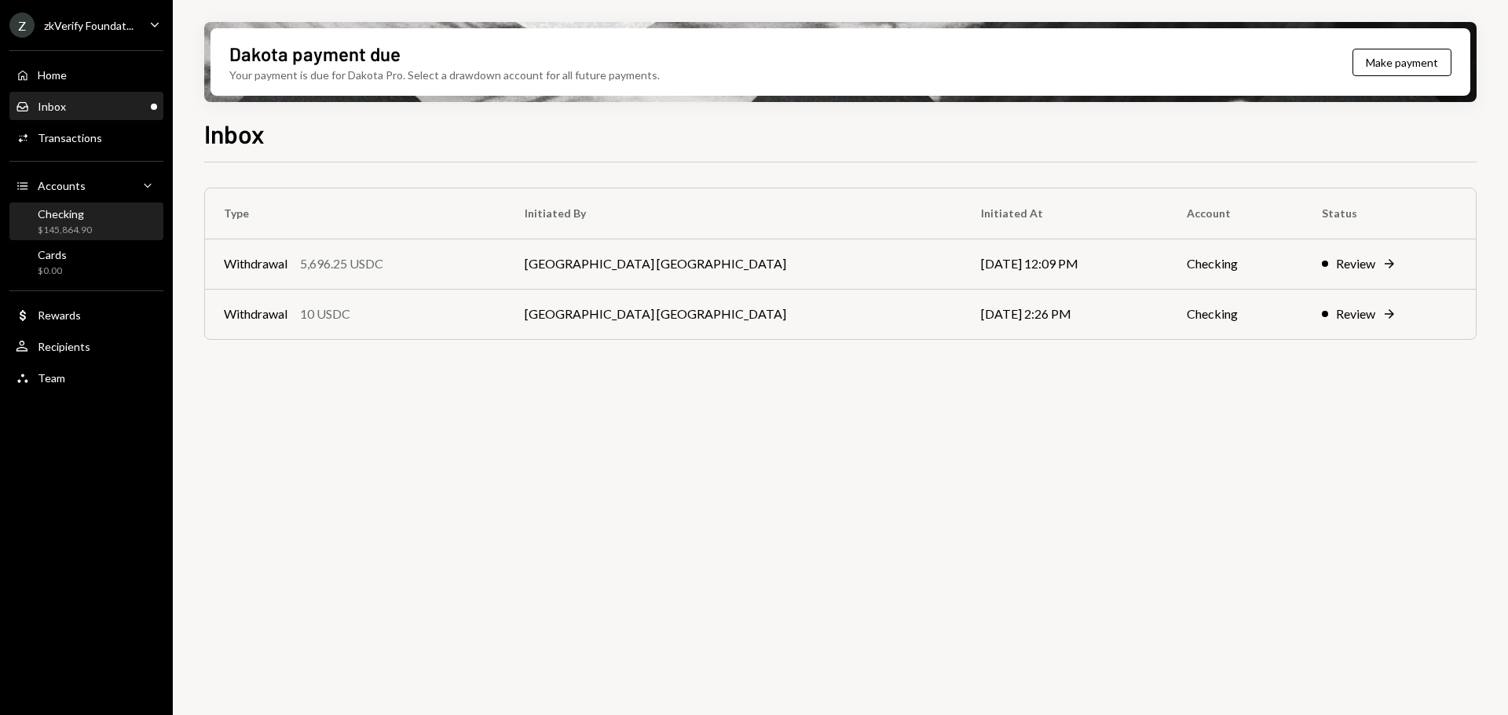
click at [90, 235] on div "$145,864.90" at bounding box center [65, 230] width 54 height 13
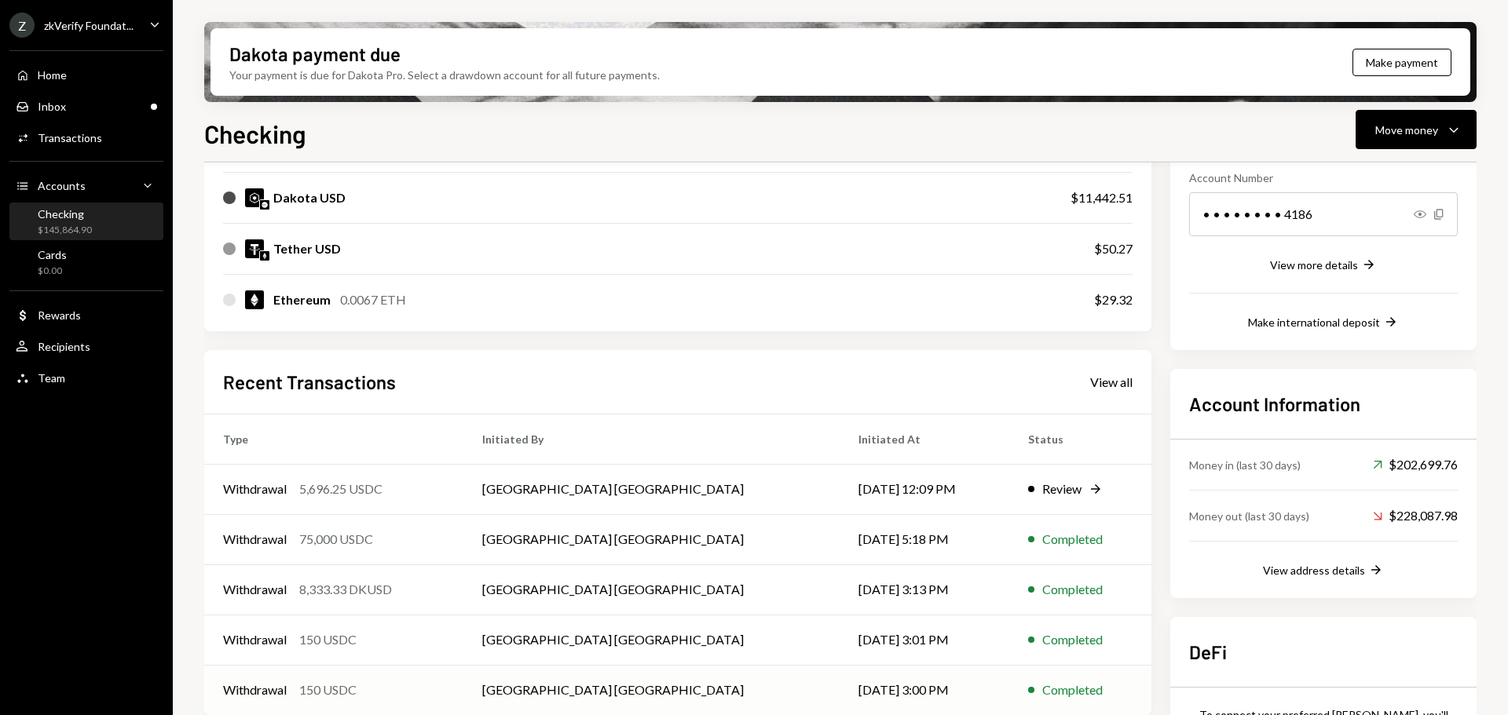
scroll to position [351, 0]
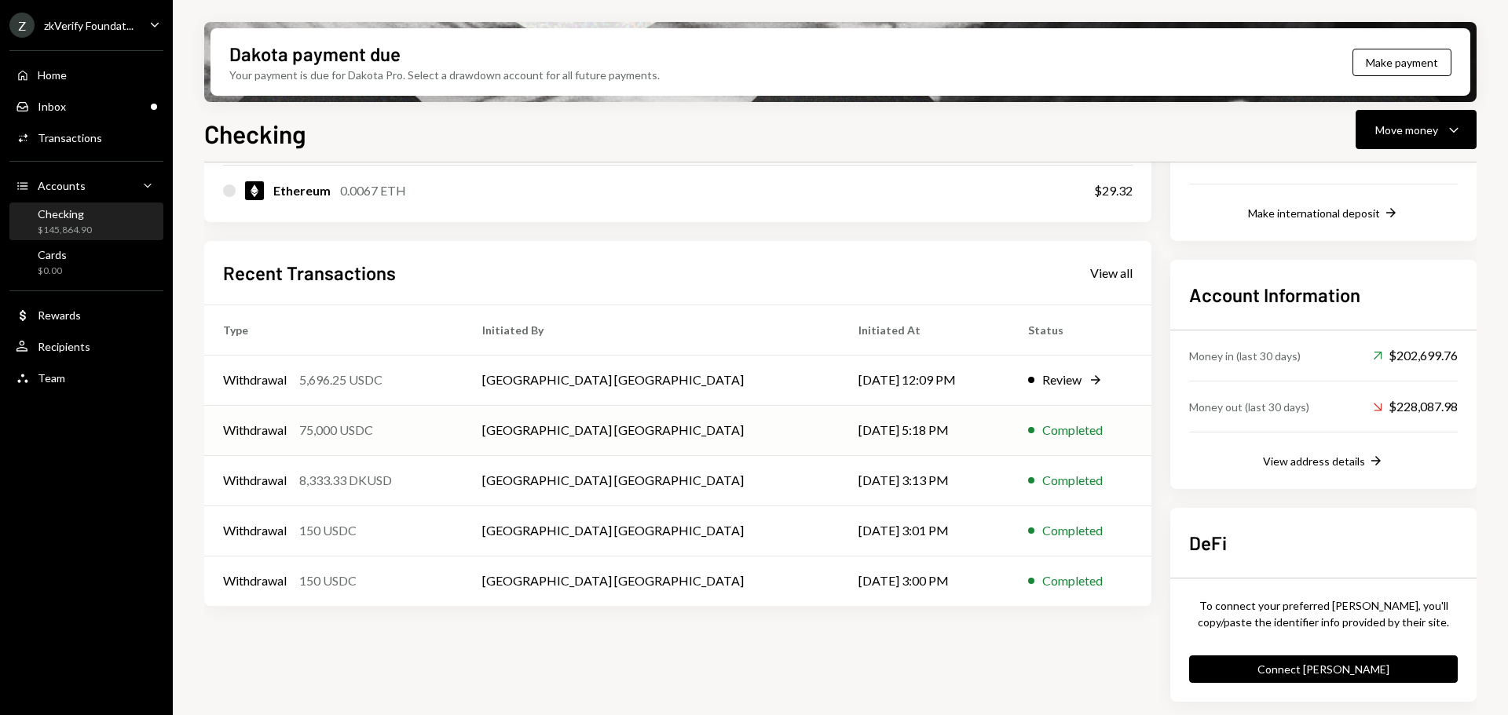
click at [390, 450] on td "Withdrawal 75,000 USDC" at bounding box center [333, 430] width 259 height 50
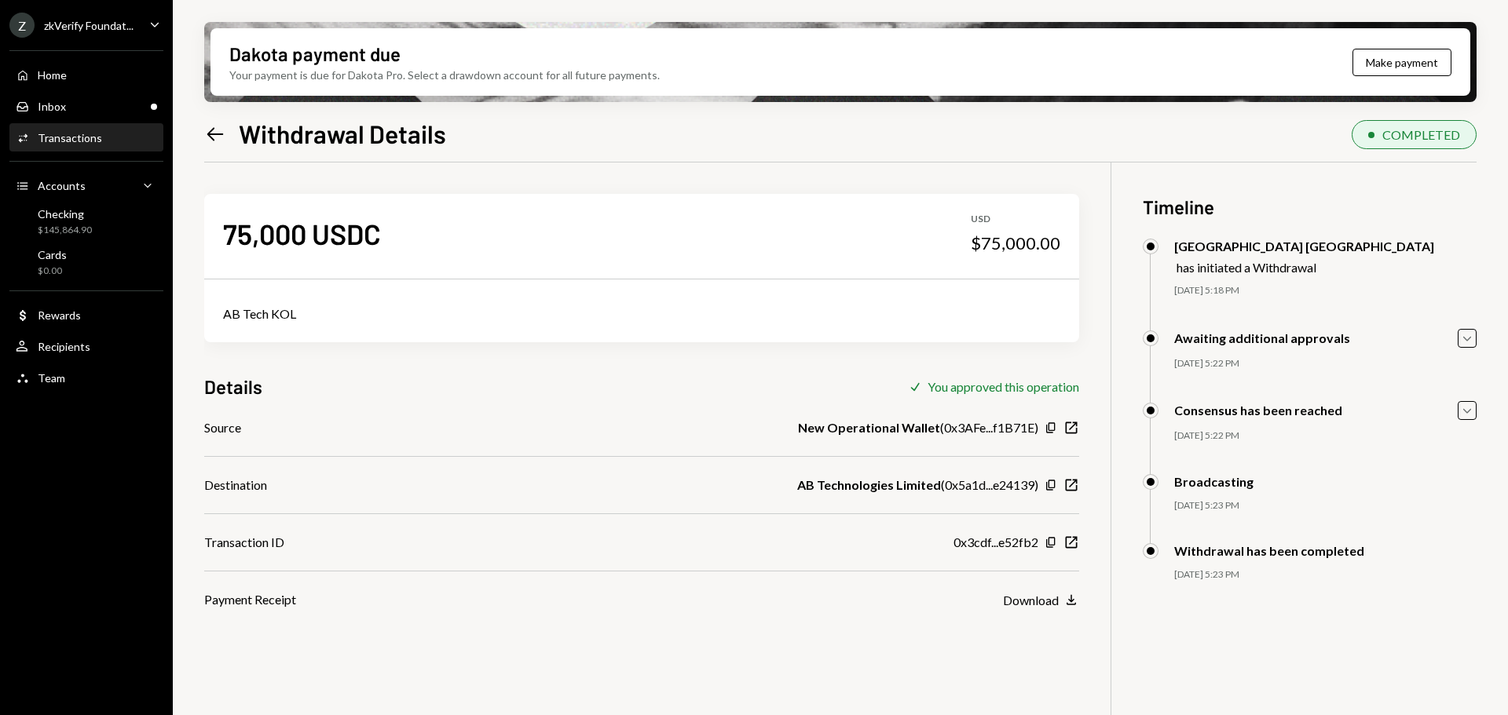
click at [214, 130] on icon "Left Arrow" at bounding box center [215, 134] width 22 height 22
